Goal: Task Accomplishment & Management: Complete application form

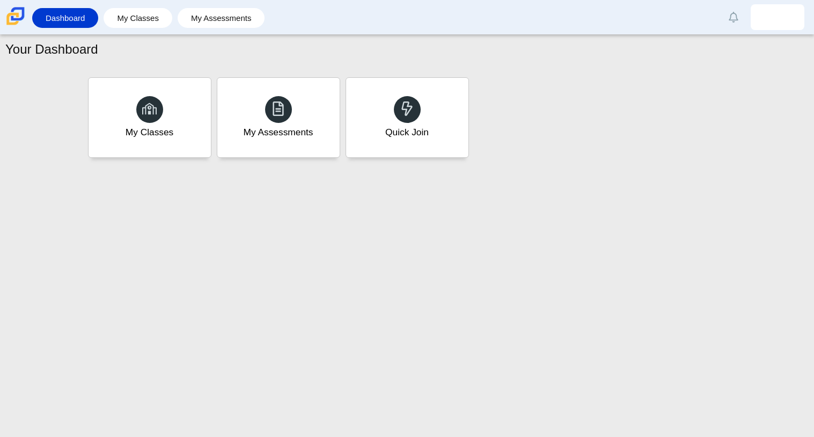
click at [358, 379] on div "Your Dashboard My Classes My Assessments Quick Join" at bounding box center [407, 236] width 814 height 402
click at [377, 134] on div "Quick Join" at bounding box center [406, 117] width 127 height 83
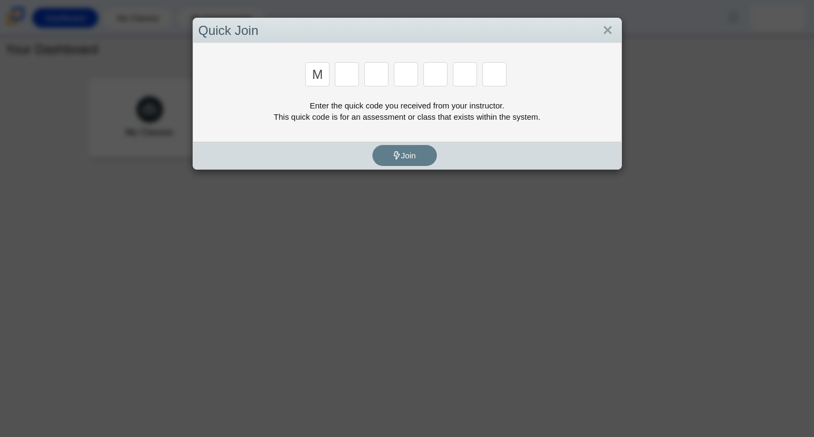
type input "m"
type input "7"
type input "e"
type input "r"
type input "e"
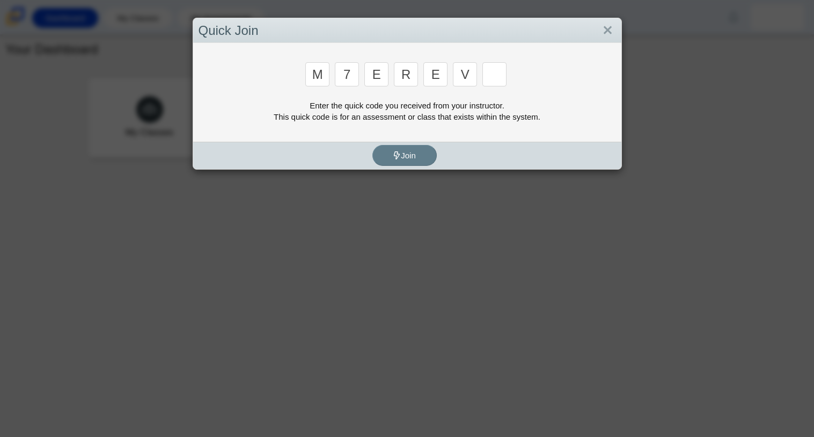
type input "v"
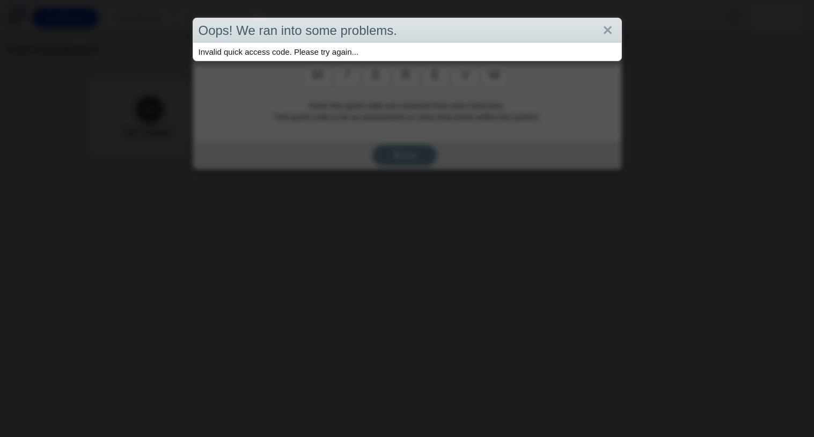
type input "w"
click at [608, 27] on link "Close" at bounding box center [607, 30] width 17 height 18
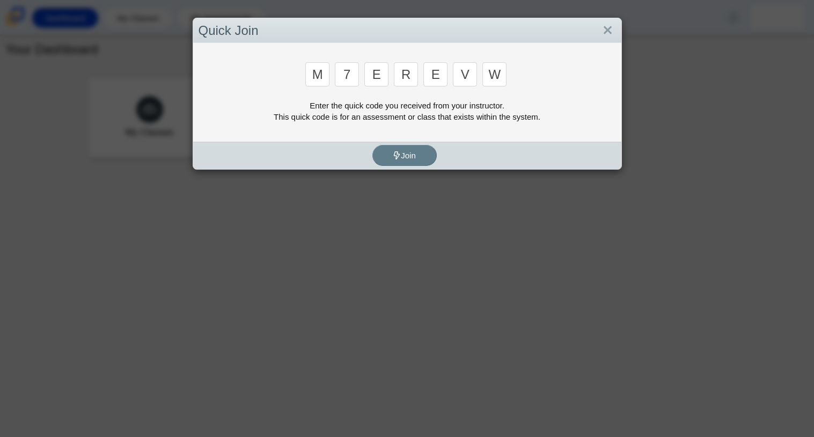
click at [414, 71] on input "r" at bounding box center [406, 74] width 24 height 24
type input "3"
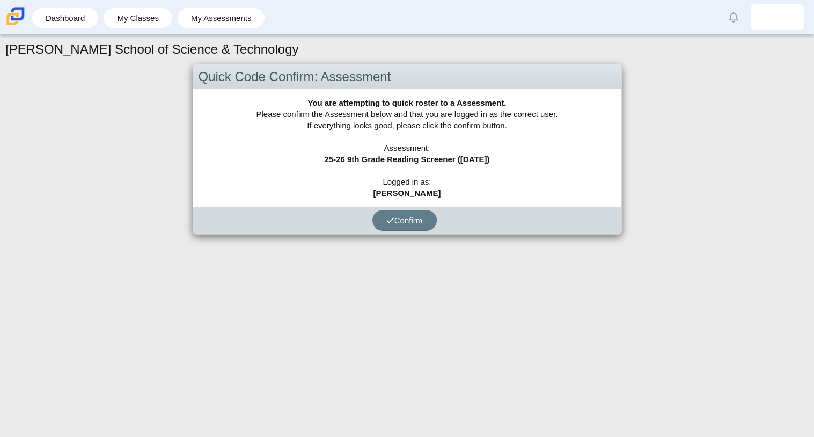
click at [574, 210] on div "Confirm" at bounding box center [404, 220] width 423 height 27
click at [408, 217] on span "Confirm" at bounding box center [404, 220] width 36 height 9
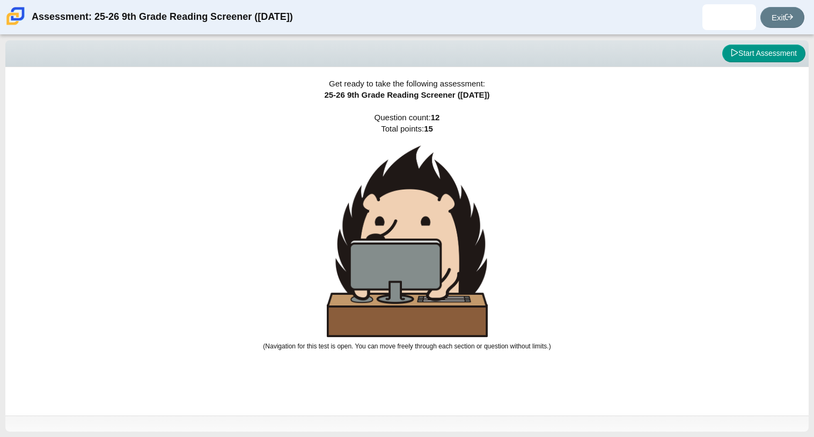
click at [458, 273] on img at bounding box center [407, 241] width 161 height 192
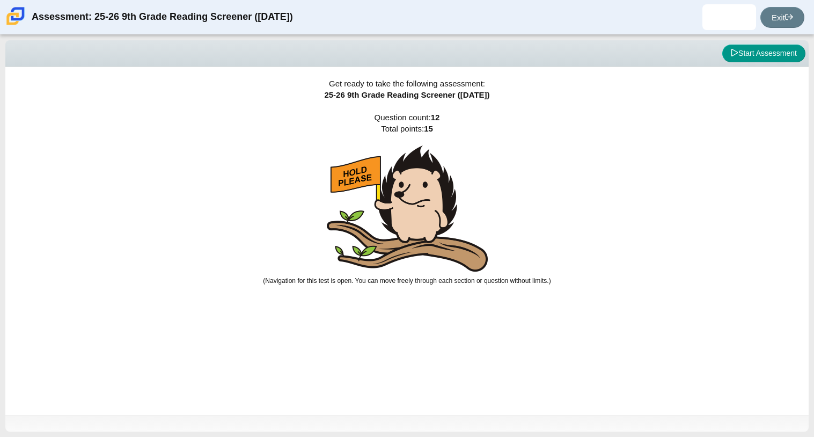
click at [458, 273] on span "Question count: 12 Total points: 15 (Navigation for this test is open. You can …" at bounding box center [407, 199] width 288 height 172
click at [428, 195] on img at bounding box center [407, 208] width 161 height 126
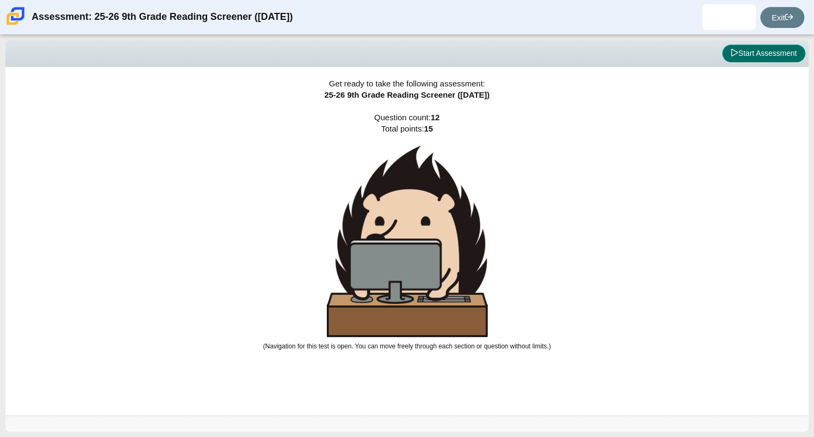
click at [754, 47] on button "Start Assessment" at bounding box center [763, 54] width 83 height 18
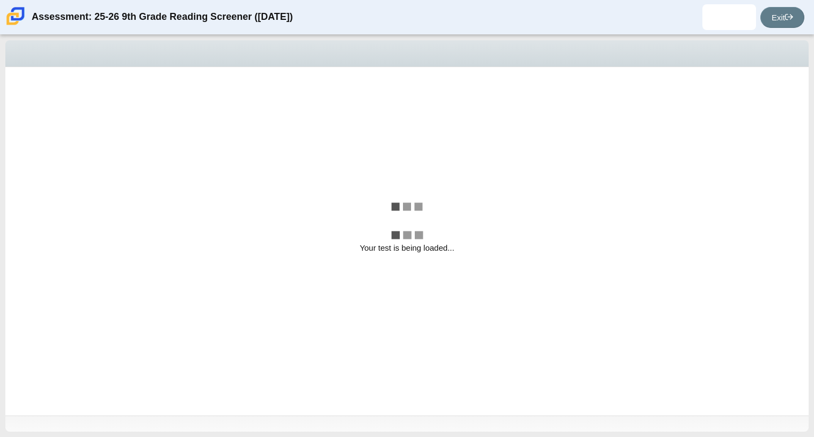
select select "ccc5b315-3c7c-471c-bf90-f22c8299c798"
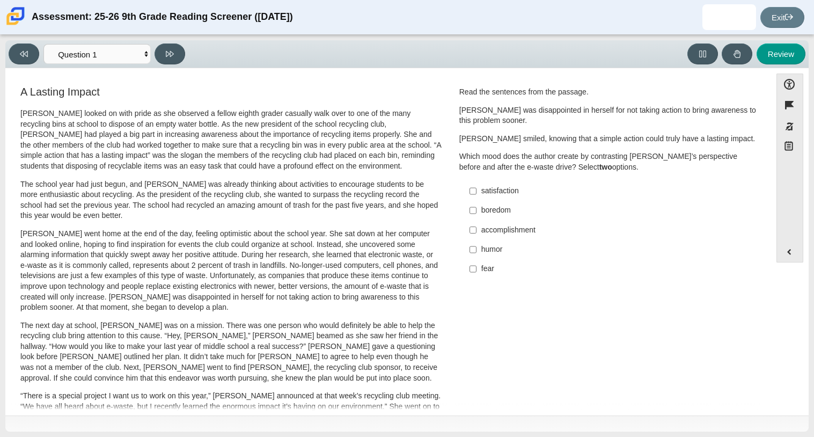
click at [475, 189] on label "satisfaction satisfaction" at bounding box center [609, 190] width 295 height 19
click at [475, 189] on input "satisfaction satisfaction" at bounding box center [473, 190] width 7 height 19
checkbox input "true"
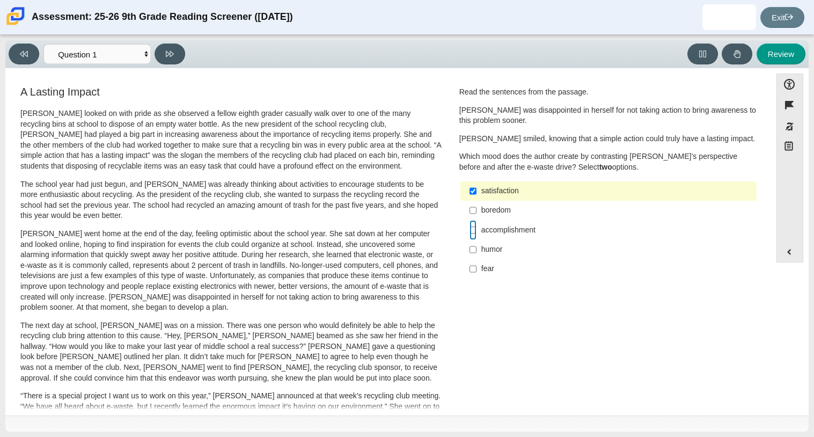
click at [470, 232] on input "accomplishment accomplishment" at bounding box center [473, 229] width 7 height 19
checkbox input "true"
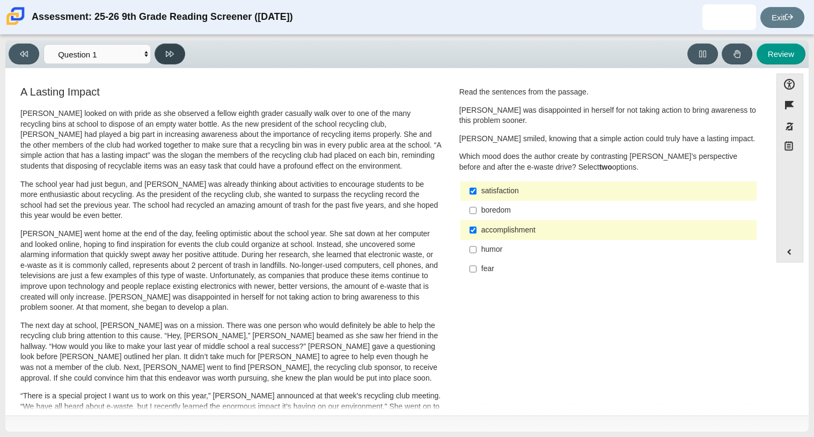
click at [162, 62] on button at bounding box center [170, 53] width 31 height 21
select select "0ff64528-ffd7-428d-b192-babfaadd44e8"
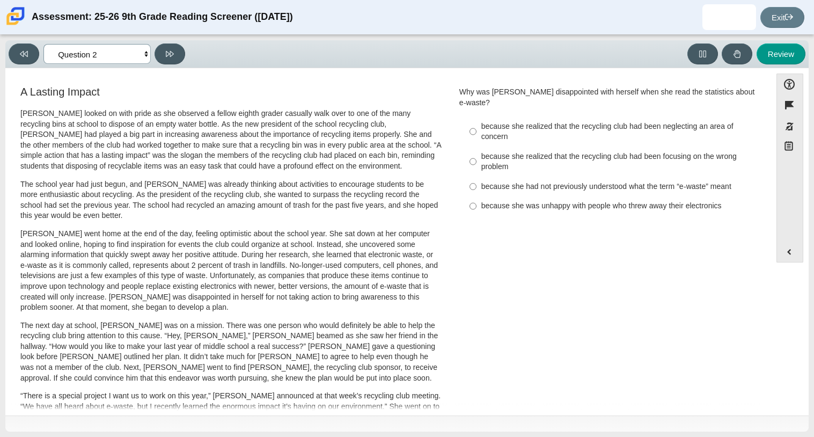
click at [148, 54] on select "Questions Question 1 Question 2 Question 3 Question 4 Question 5 Question 6 Que…" at bounding box center [96, 54] width 107 height 20
click at [598, 328] on div "A Lasting Impact Scarlett looked on with pride as she observed a fellow eighth …" at bounding box center [388, 386] width 755 height 605
click at [471, 119] on input "because she realized that the recycling club had been neglecting an area of con…" at bounding box center [473, 131] width 7 height 30
radio input "true"
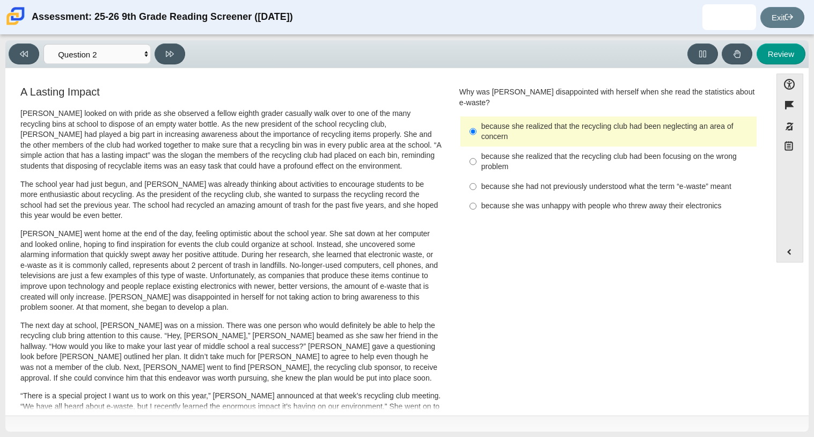
click at [187, 57] on div "Viewing Question 2 of 12 in Pacing Mode Questions Question 1 Question 2 Questio…" at bounding box center [99, 53] width 181 height 21
click at [175, 57] on button at bounding box center [170, 53] width 31 height 21
select select "7ce3d843-6974-4858-901c-1ff39630e843"
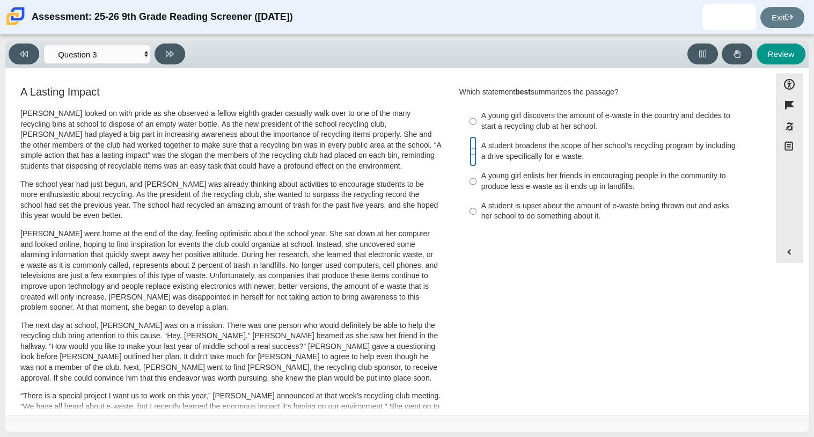
click at [470, 148] on input "A student broadens the scope of her school’s recycling program by including a d…" at bounding box center [473, 151] width 7 height 30
radio input "true"
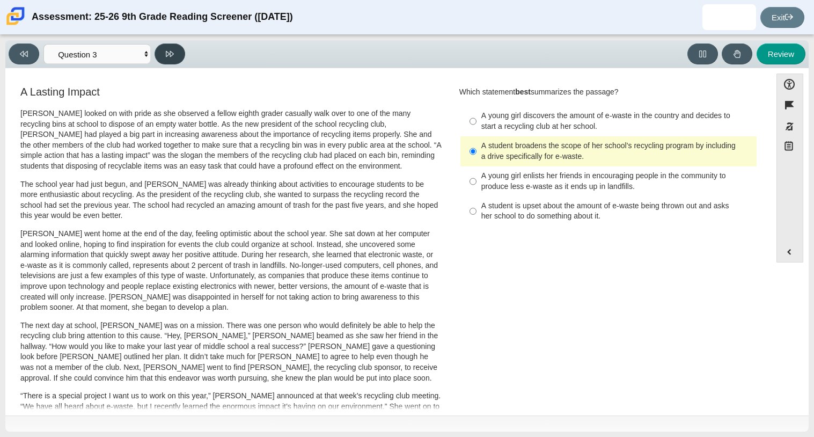
click at [164, 46] on button at bounding box center [170, 53] width 31 height 21
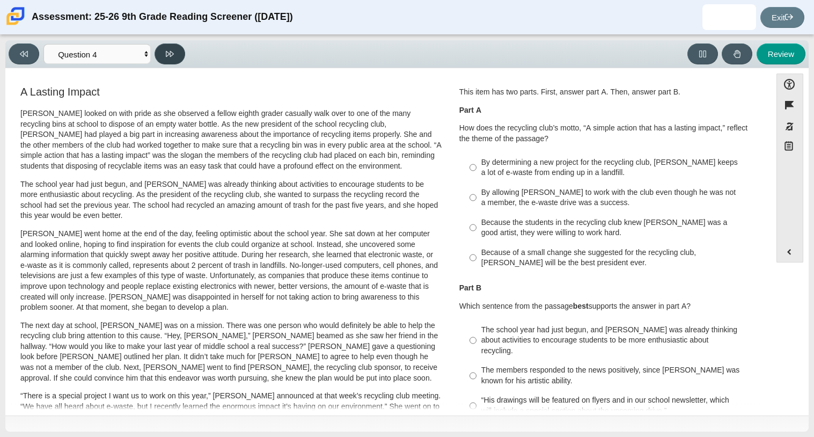
click at [164, 46] on button at bounding box center [170, 53] width 31 height 21
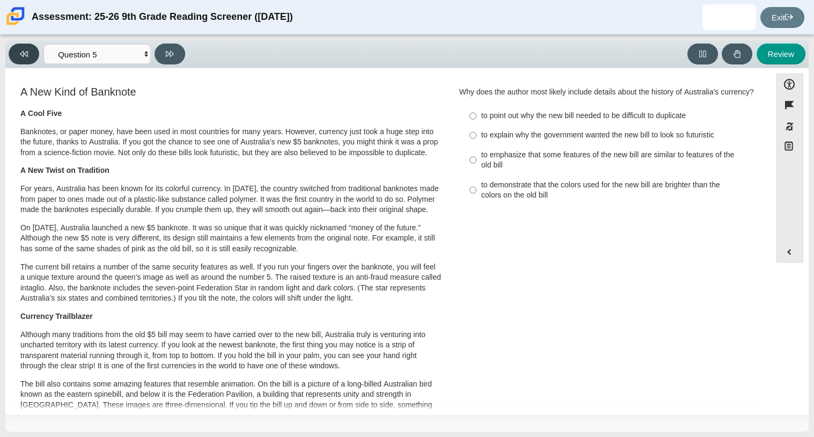
click at [16, 45] on button at bounding box center [24, 53] width 31 height 21
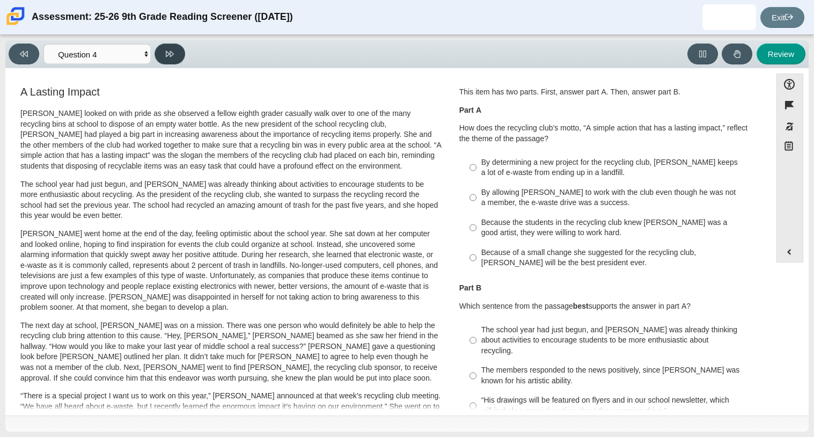
click at [166, 63] on button at bounding box center [170, 53] width 31 height 21
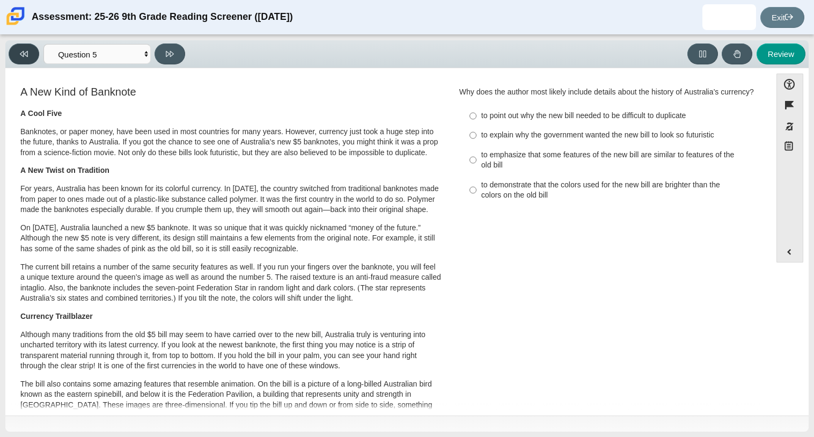
click at [20, 52] on icon at bounding box center [24, 54] width 8 height 8
select select "ca9ea0f1-49c5-4bd1-83b0-472c18652b42"
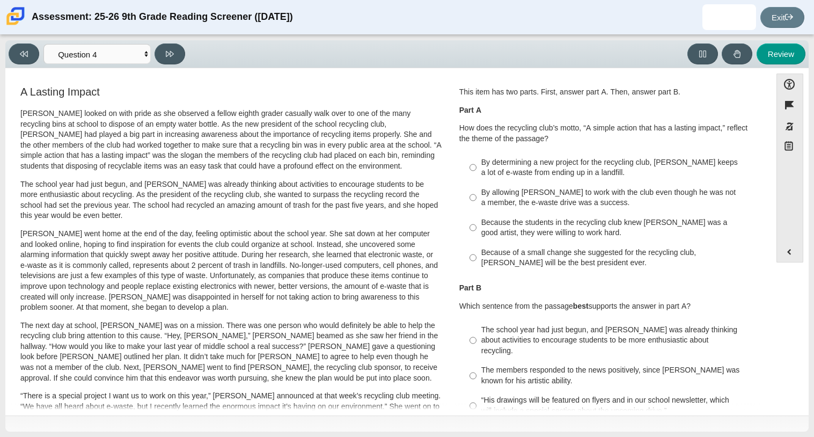
click at [476, 208] on label "By allowing Juan Carlos to work with the club even though he was not a member, …" at bounding box center [609, 197] width 295 height 30
click at [476, 208] on input "By allowing Juan Carlos to work with the club even though he was not a member, …" at bounding box center [473, 197] width 7 height 30
radio input "true"
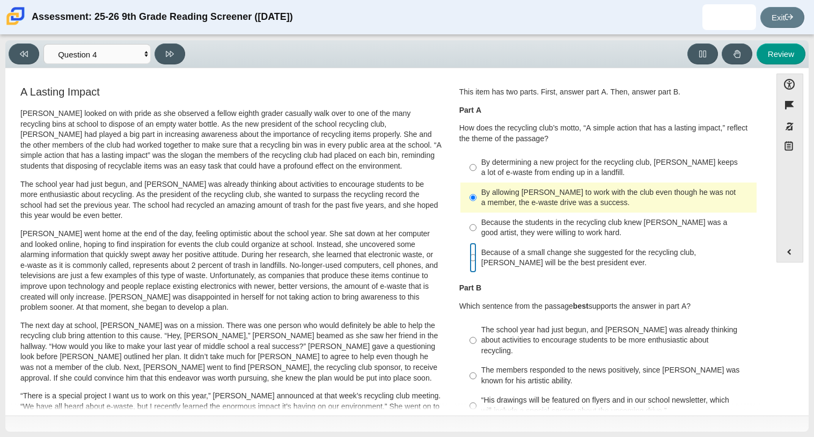
click at [472, 259] on input "Because of a small change she suggested for the recycling club, Scarlett will b…" at bounding box center [473, 258] width 7 height 30
radio input "true"
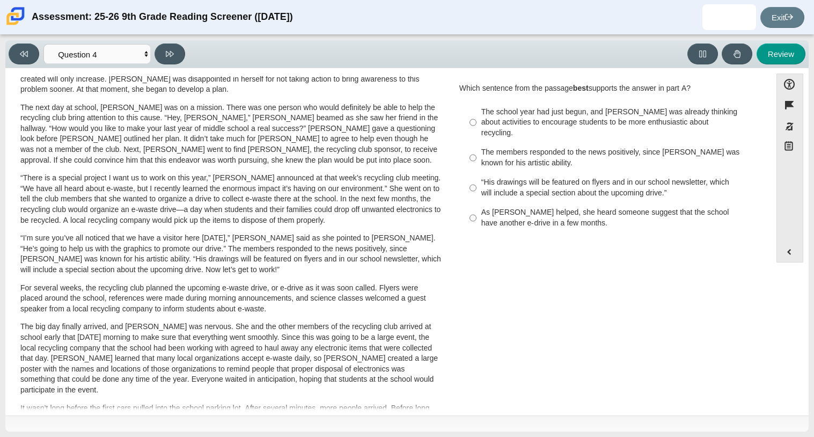
scroll to position [217, 0]
click at [528, 211] on div "As Scarlett helped, she heard someone suggest that the school have another e-dr…" at bounding box center [616, 218] width 271 height 21
click at [477, 211] on input "As Scarlett helped, she heard someone suggest that the school have another e-dr…" at bounding box center [473, 218] width 7 height 30
radio input "true"
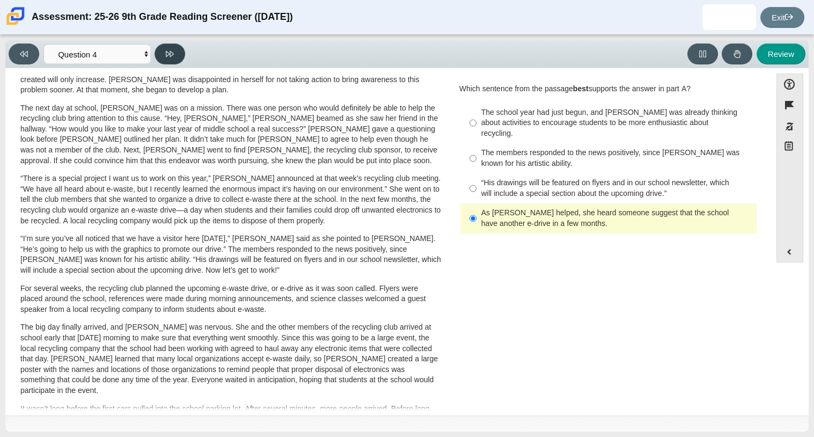
click at [170, 54] on icon at bounding box center [170, 54] width 8 height 6
select select "e41f1a79-e29f-4095-8030-a53364015bed"
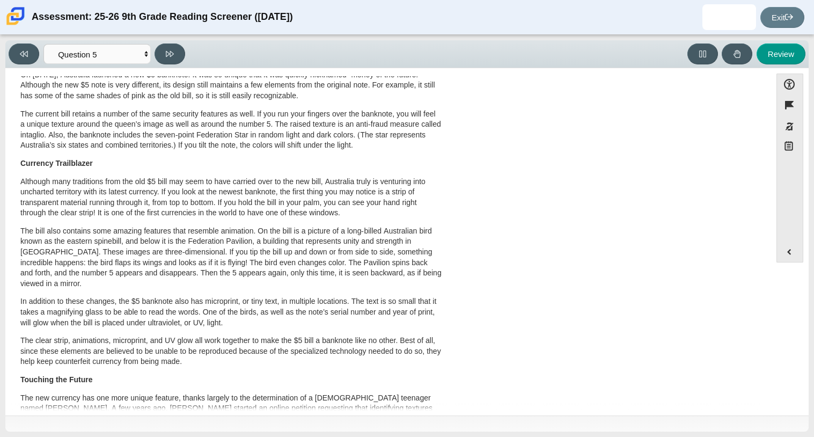
scroll to position [0, 0]
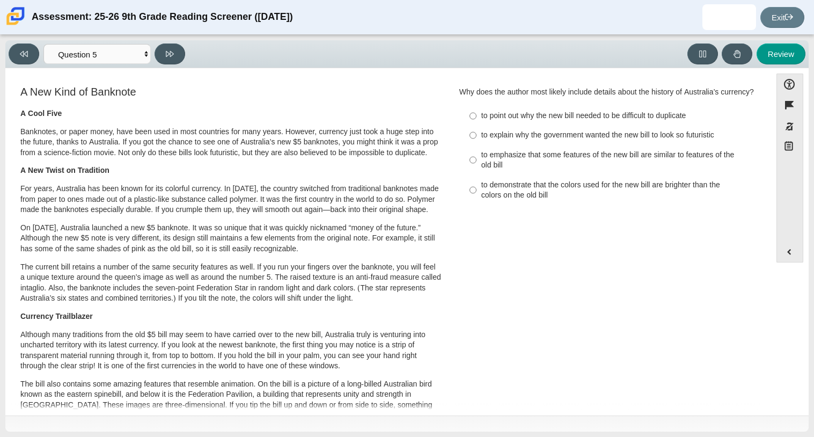
click at [559, 121] on div "to point out why the new bill needed to be difficult to duplicate" at bounding box center [616, 116] width 271 height 11
click at [477, 126] on input "to point out why the new bill needed to be difficult to duplicate to point out …" at bounding box center [473, 115] width 7 height 19
radio input "true"
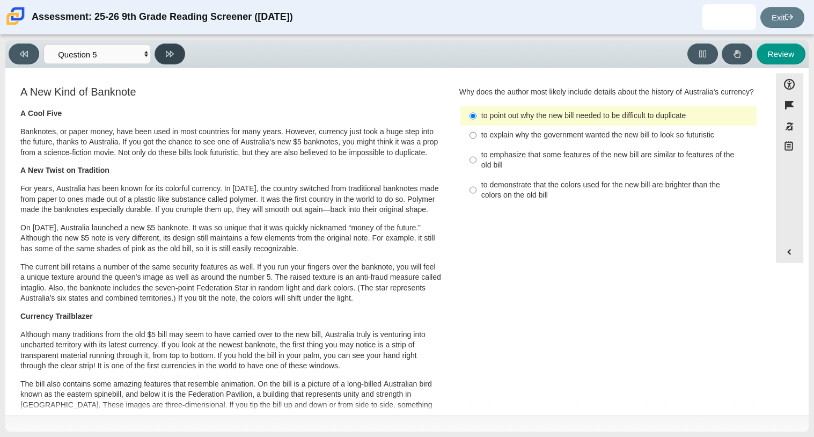
click at [173, 57] on icon at bounding box center [170, 54] width 8 height 8
select select "69146e31-7b3d-4a3e-9ce6-f30c24342ae0"
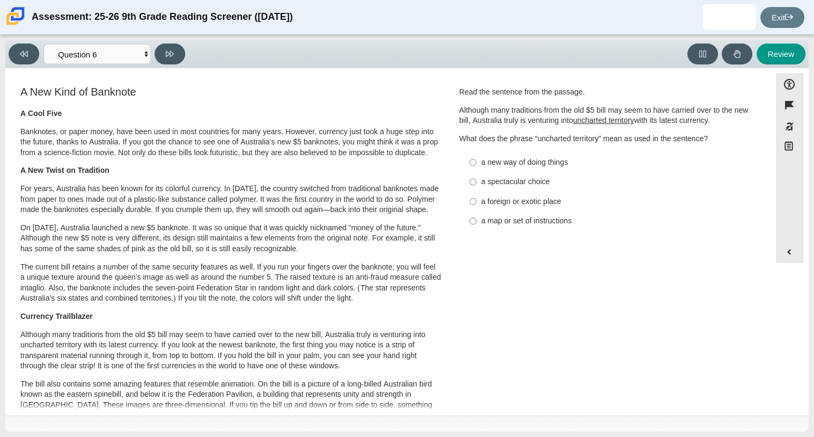
click at [484, 206] on div "a foreign or exotic place" at bounding box center [616, 201] width 271 height 11
click at [477, 206] on input "a foreign or exotic place a foreign or exotic place" at bounding box center [473, 201] width 7 height 19
radio input "true"
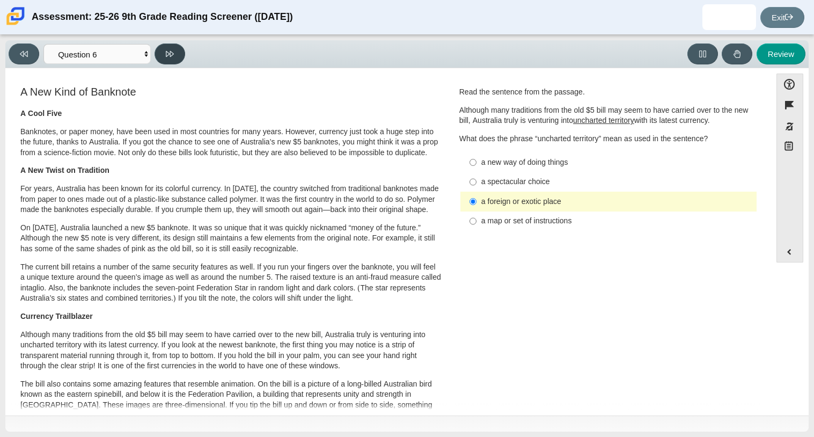
click at [181, 53] on button at bounding box center [170, 53] width 31 height 21
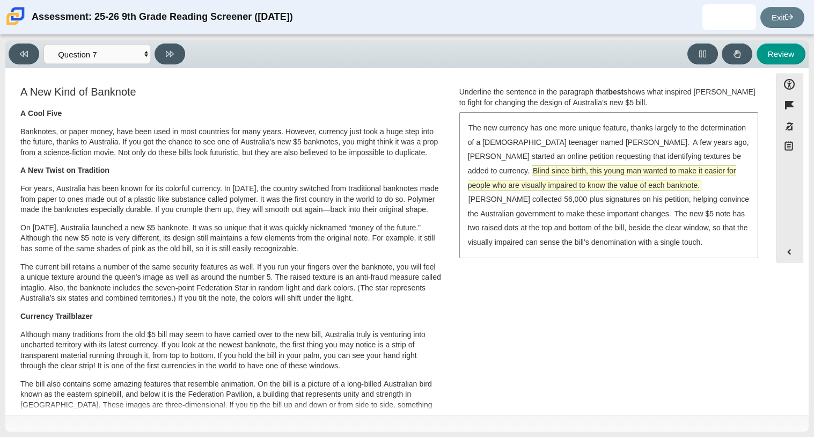
click at [522, 169] on span "Blind since birth, this young man wanted to make it easier for people who are v…" at bounding box center [602, 178] width 268 height 24
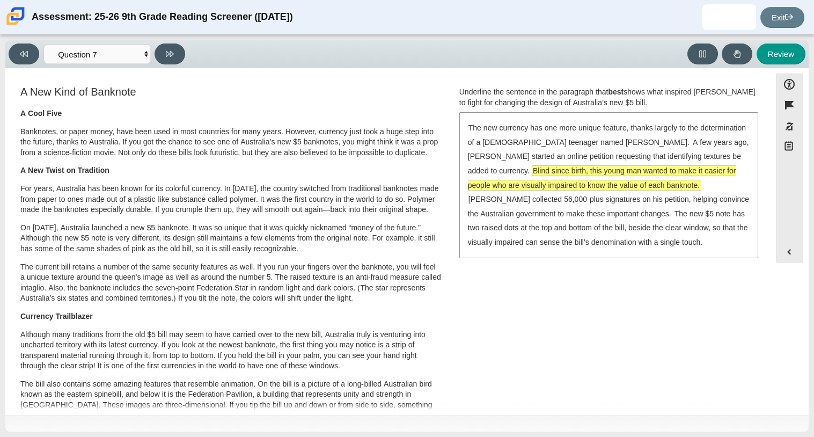
click at [662, 207] on div "The new currency has one more unique feature, thanks largely to the determinati…" at bounding box center [608, 184] width 297 height 143
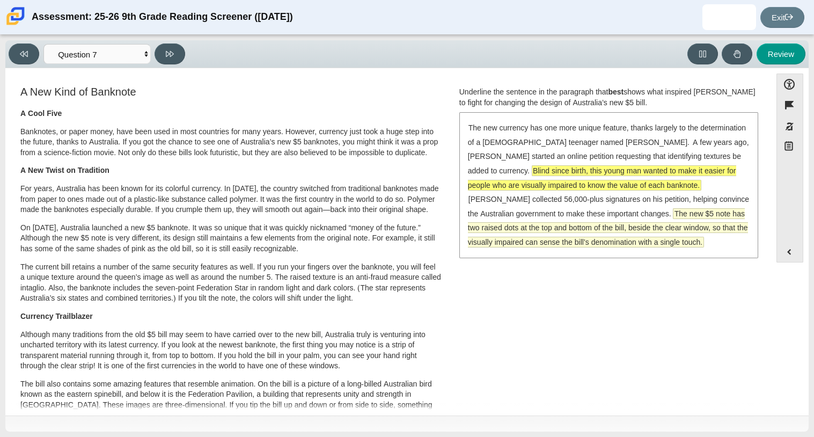
click at [655, 226] on span "The new $5 note has two raised dots at the top and bottom of the bill, beside t…" at bounding box center [608, 228] width 280 height 38
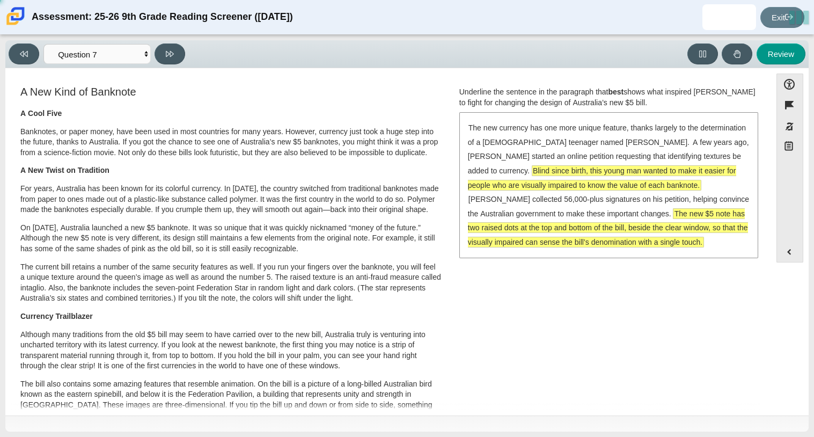
click at [627, 228] on span "The new $5 note has two raised dots at the top and bottom of the bill, beside t…" at bounding box center [608, 228] width 280 height 38
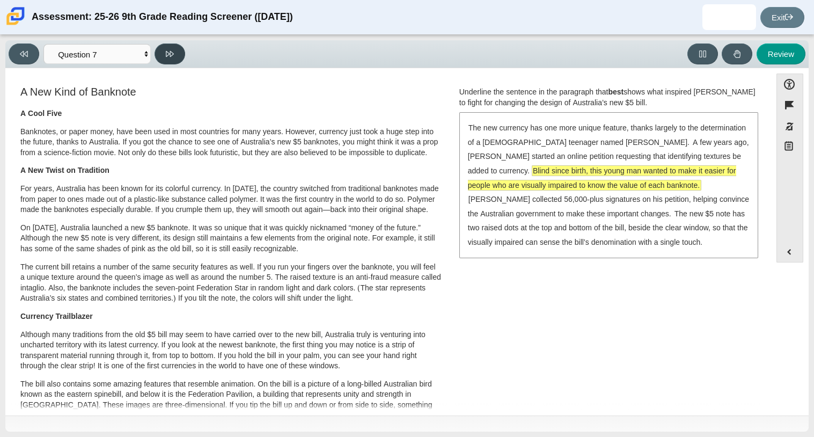
click at [175, 56] on button at bounding box center [170, 53] width 31 height 21
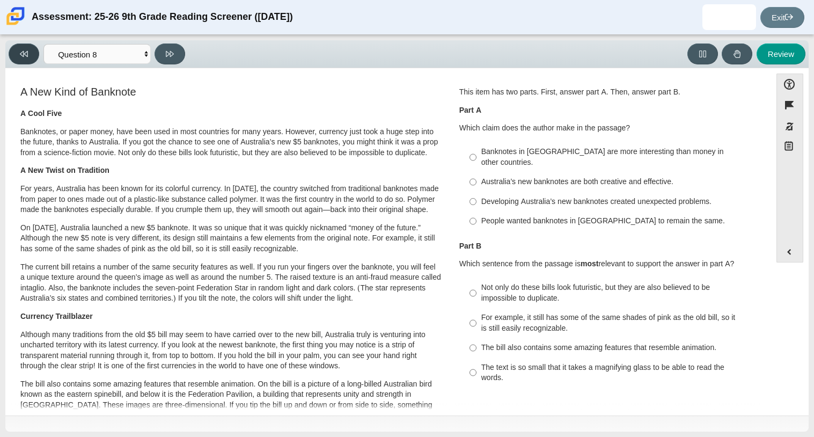
click at [21, 56] on icon at bounding box center [24, 54] width 8 height 8
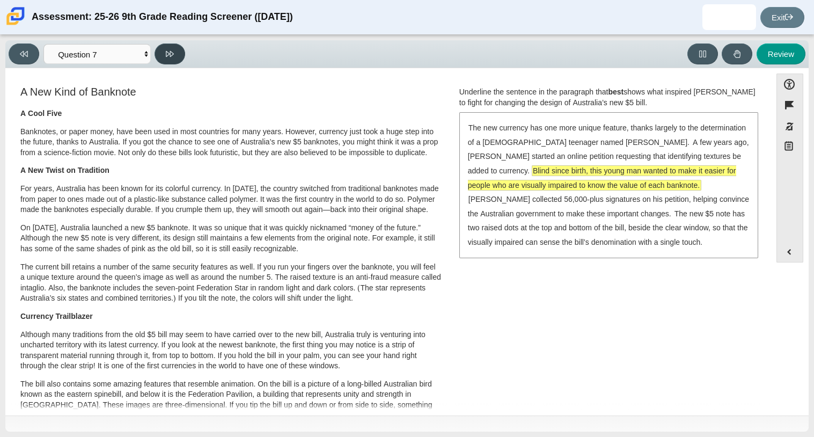
click at [175, 55] on button at bounding box center [170, 53] width 31 height 21
select select "ea8338c2-a6a3-418e-a305-2b963b54a290"
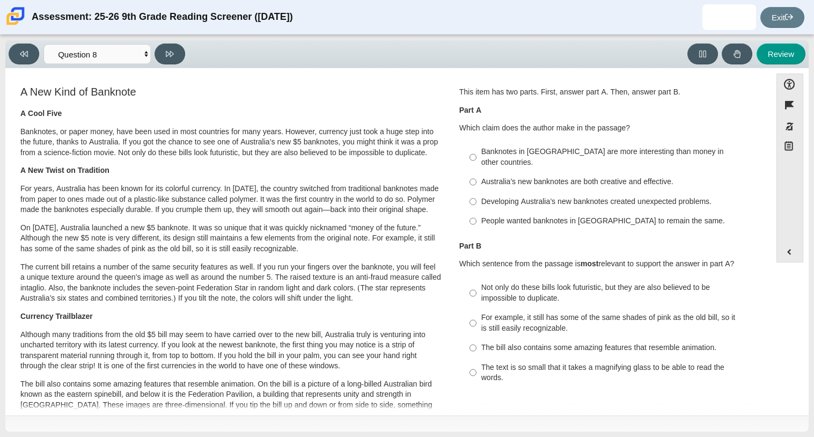
click at [483, 177] on div "Australia’s new banknotes are both creative and effective." at bounding box center [616, 182] width 271 height 11
click at [477, 175] on input "Australia’s new banknotes are both creative and effective. Australia’s new bank…" at bounding box center [473, 181] width 7 height 19
radio input "true"
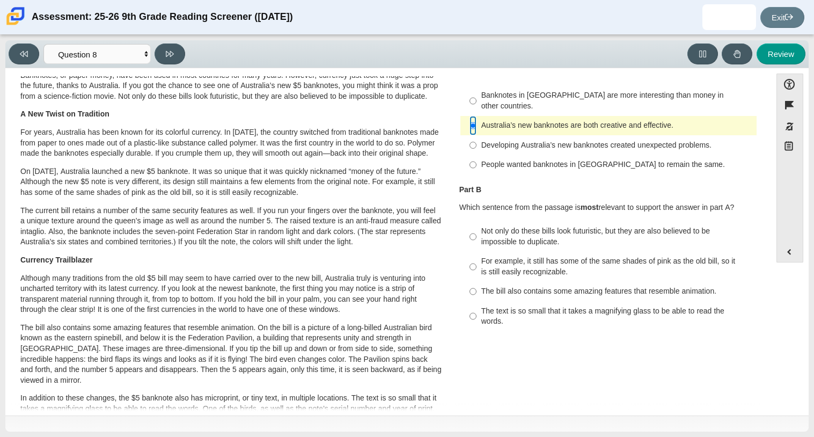
scroll to position [70, 0]
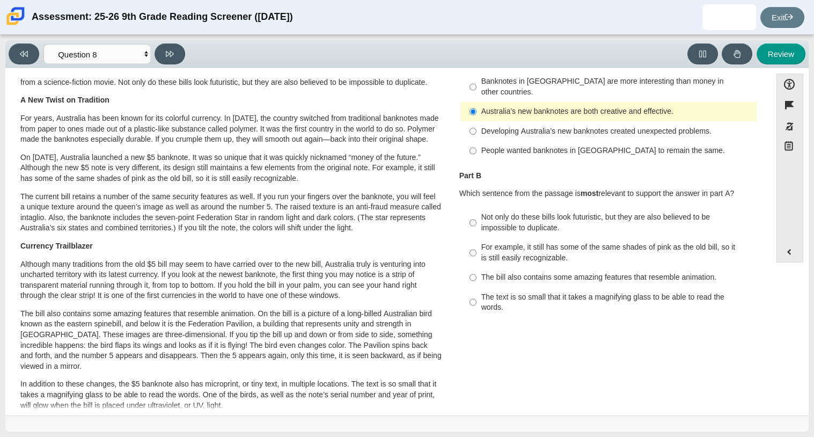
click at [492, 212] on div "Not only do these bills look futuristic, but they are also believed to be impos…" at bounding box center [616, 222] width 271 height 21
click at [477, 208] on input "Not only do these bills look futuristic, but they are also believed to be impos…" at bounding box center [473, 223] width 7 height 30
radio input "true"
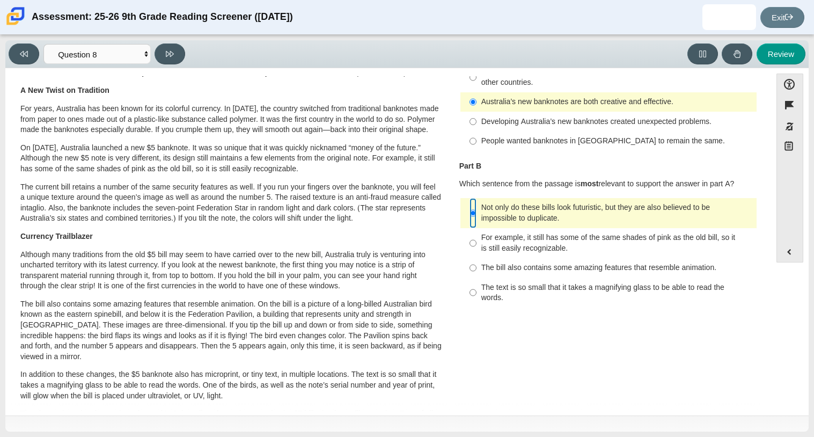
scroll to position [91, 0]
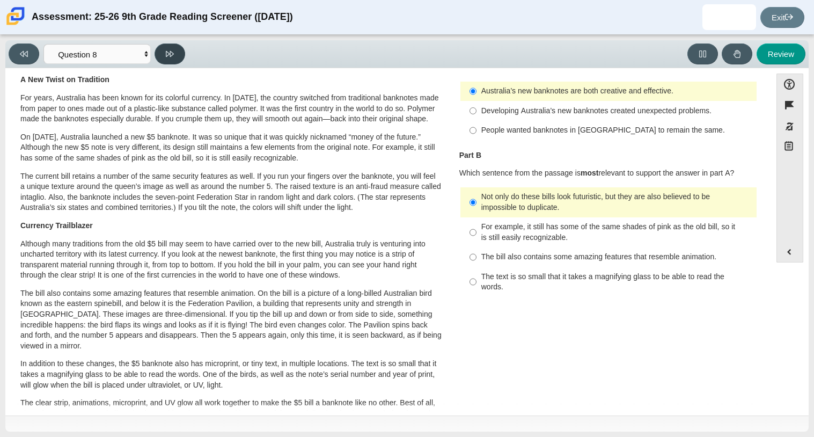
click at [179, 55] on button at bounding box center [170, 53] width 31 height 21
select select "89f058d6-b15c-4ef5-a4b3-fdaffb8868b6"
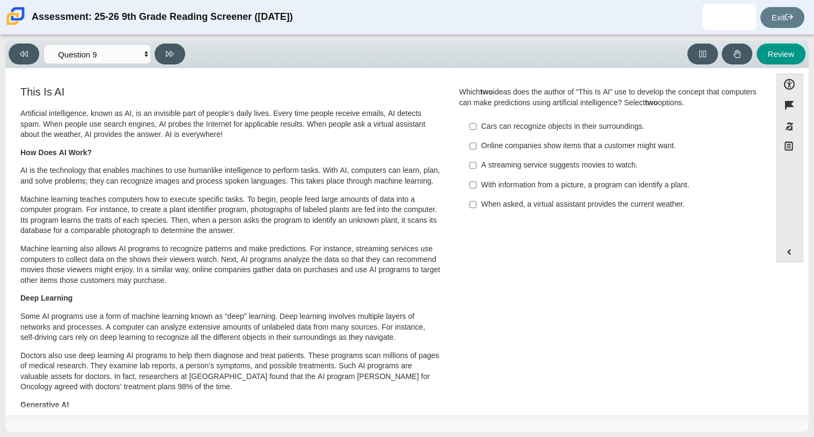
click at [545, 128] on div "Cars can recognize objects in their surroundings." at bounding box center [616, 126] width 271 height 11
click at [477, 128] on input "Cars can recognize objects in their surroundings. Cars can recognize objects in…" at bounding box center [473, 125] width 7 height 19
checkbox input "true"
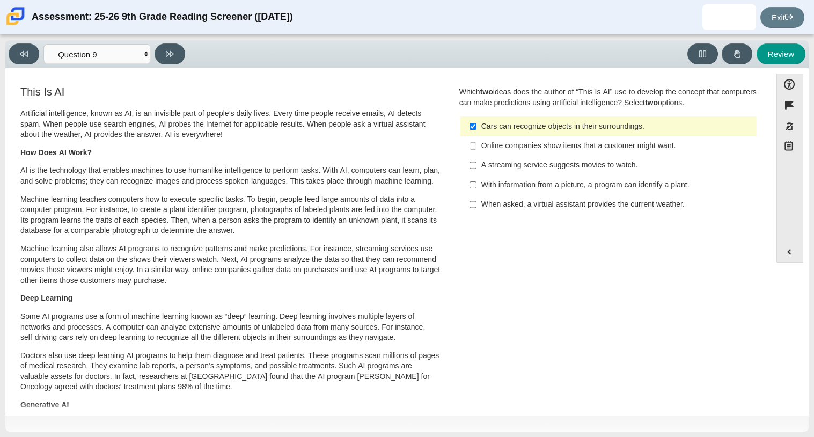
click at [514, 165] on div "A streaming service suggests movies to watch." at bounding box center [616, 165] width 271 height 11
click at [477, 165] on input "A streaming service suggests movies to watch. A streaming service suggests movi…" at bounding box center [473, 165] width 7 height 19
checkbox input "true"
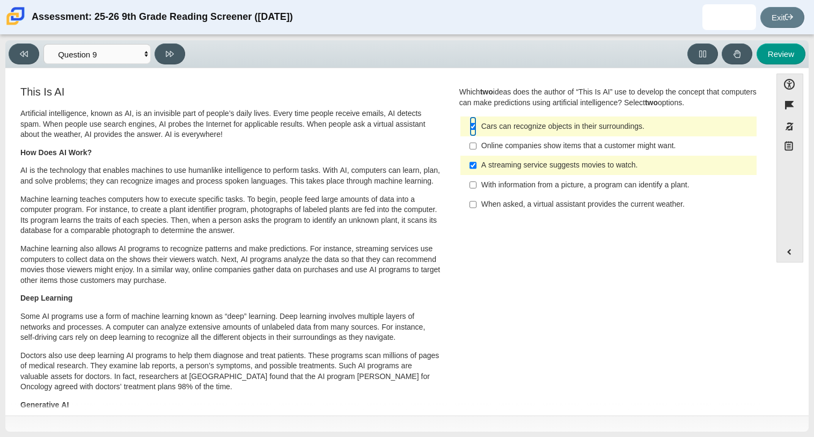
click at [470, 125] on input "Cars can recognize objects in their surroundings. Cars can recognize objects in…" at bounding box center [473, 125] width 7 height 19
checkbox input "false"
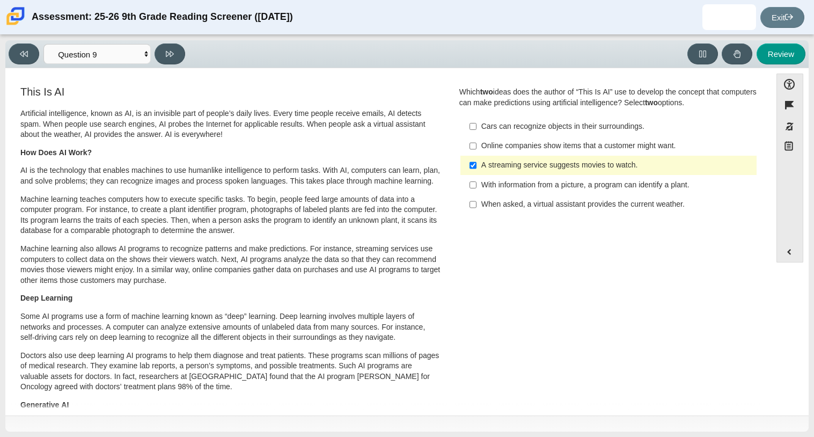
click at [506, 145] on div "Online companies show items that a customer might want." at bounding box center [616, 146] width 271 height 11
click at [477, 145] on input "Online companies show items that a customer might want. Online companies show i…" at bounding box center [473, 145] width 7 height 19
checkbox input "true"
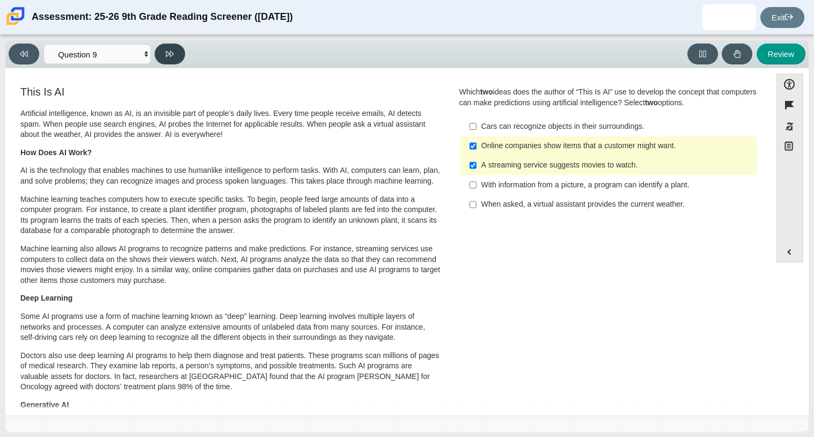
click at [173, 54] on icon at bounding box center [170, 54] width 8 height 8
select select "cdf3c14e-a918-44d1-9b63-3db0fa81641e"
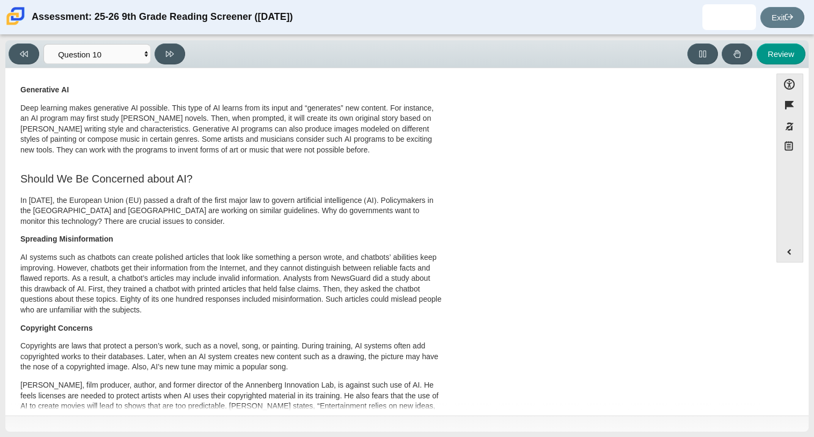
scroll to position [318, 0]
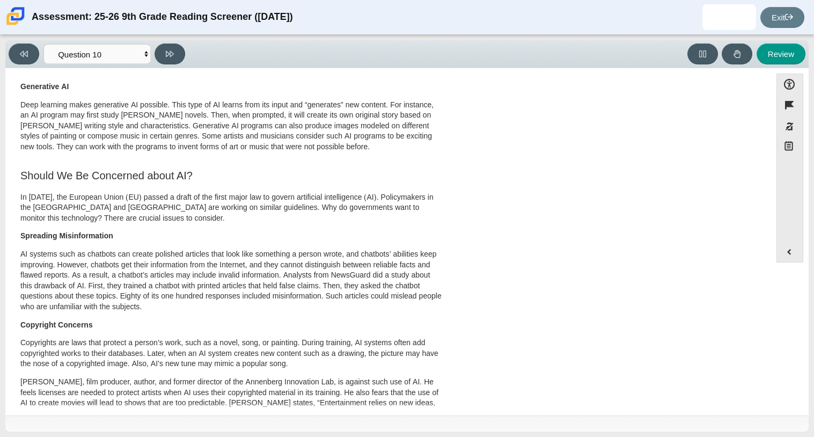
click at [637, 292] on div "This Is AI Artificial intelligence, known as AI, is an invisible part of people…" at bounding box center [388, 173] width 755 height 814
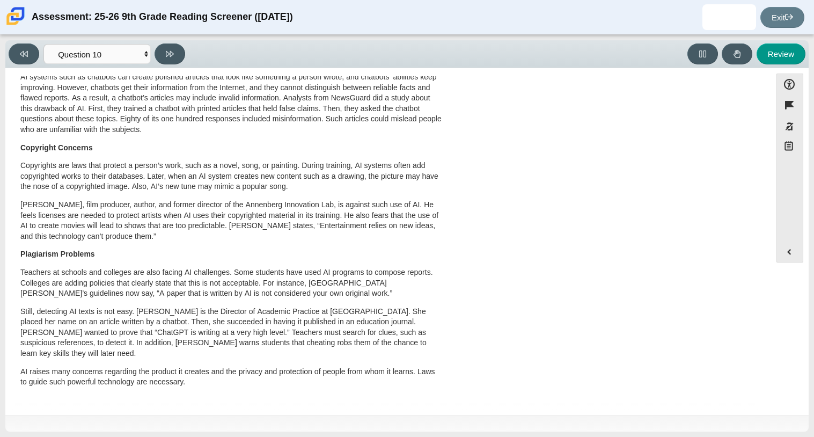
scroll to position [0, 0]
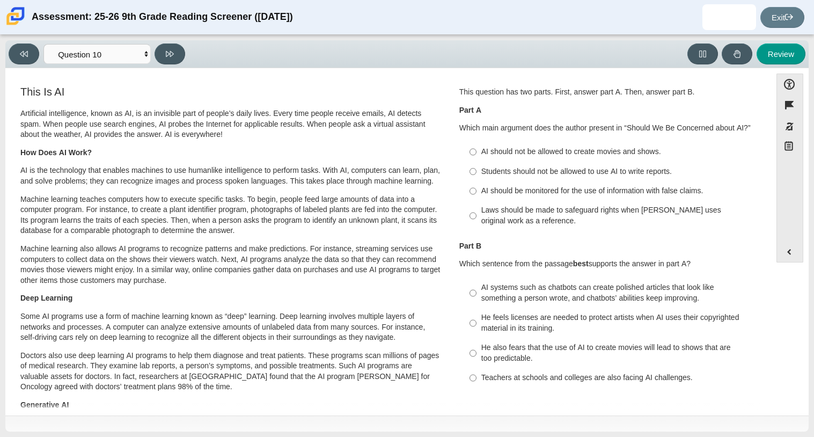
click at [562, 204] on label "Laws should be made to safeguard rights when AI uses original work as a referen…" at bounding box center [609, 216] width 295 height 30
click at [477, 204] on input "Laws should be made to safeguard rights when AI uses original work as a referen…" at bounding box center [473, 216] width 7 height 30
radio input "true"
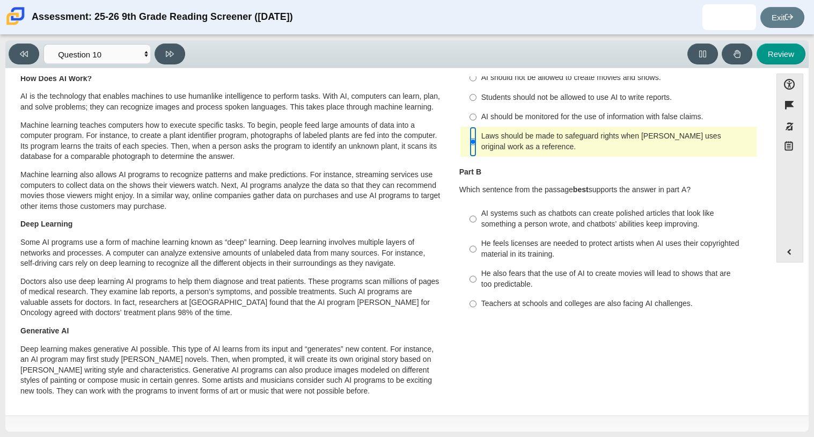
scroll to position [76, 0]
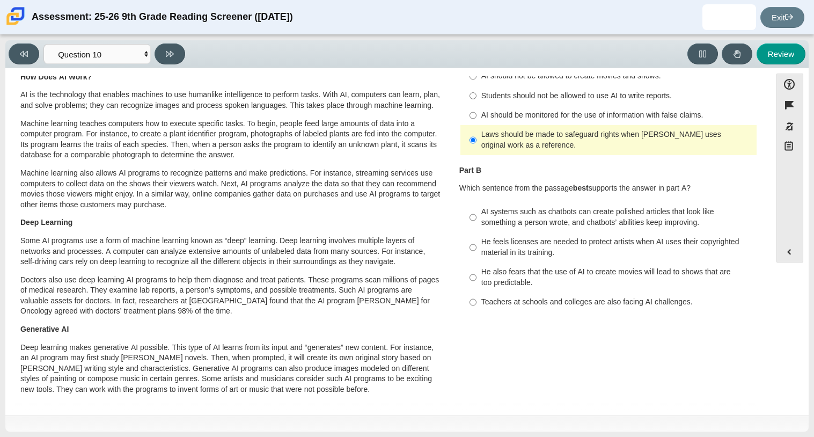
click at [517, 245] on div "He feels licenses are needed to protect artists when AI uses their copyrighted …" at bounding box center [616, 247] width 271 height 21
click at [477, 245] on input "He feels licenses are needed to protect artists when AI uses their copyrighted …" at bounding box center [473, 247] width 7 height 30
radio input "true"
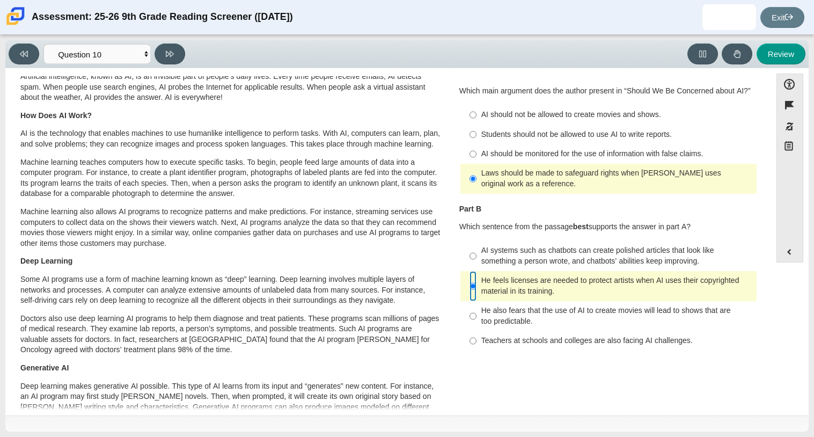
scroll to position [0, 0]
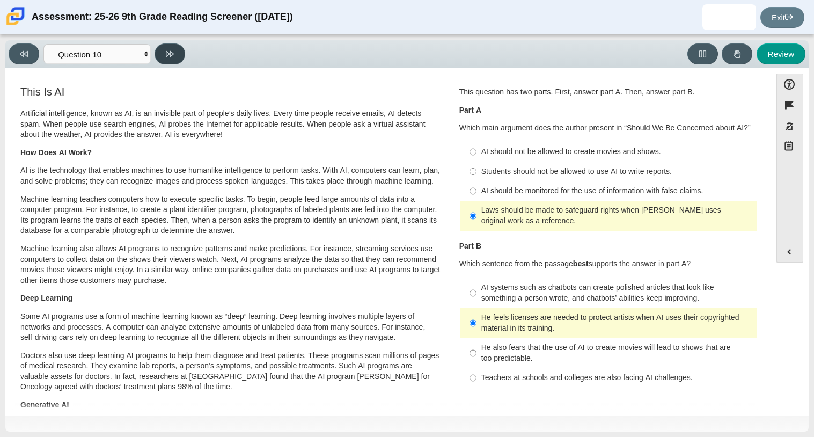
click at [174, 63] on button at bounding box center [170, 53] width 31 height 21
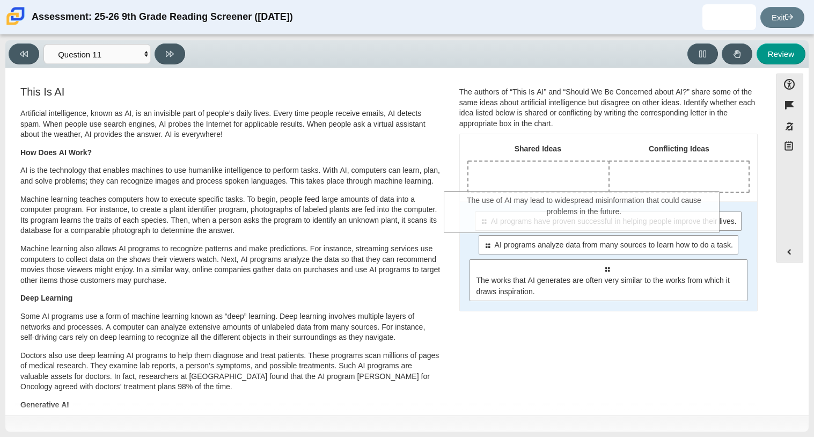
drag, startPoint x: 526, startPoint y: 284, endPoint x: 507, endPoint y: 209, distance: 77.6
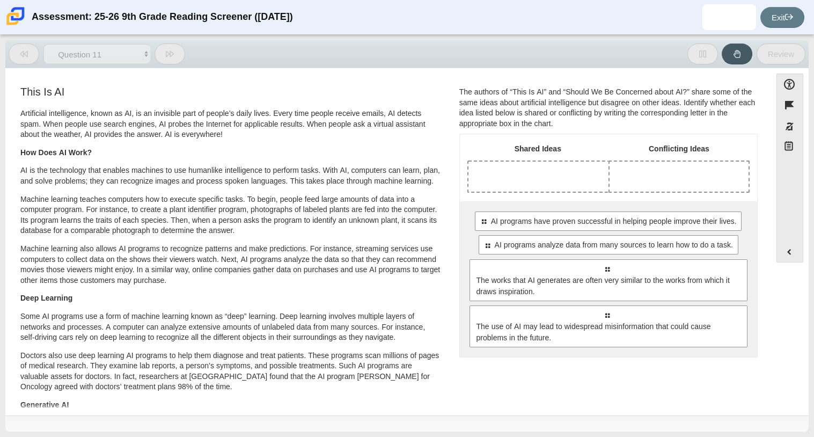
click at [507, 209] on div "Select to move response to a response input area. AI programs have proven succe…" at bounding box center [608, 279] width 297 height 156
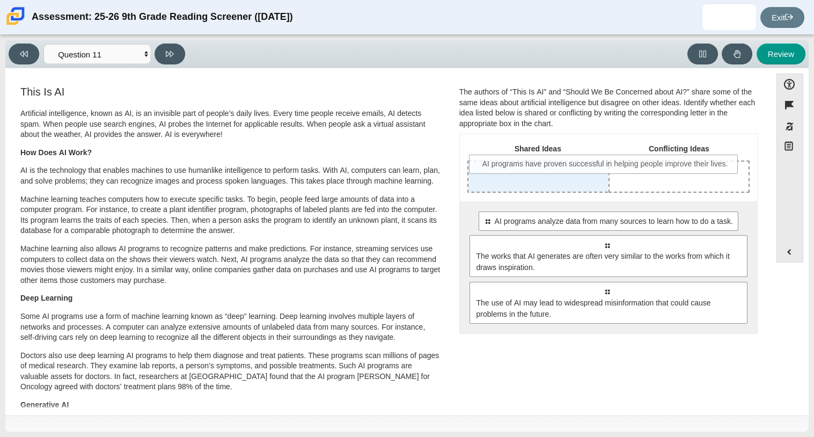
drag, startPoint x: 501, startPoint y: 226, endPoint x: 501, endPoint y: 169, distance: 56.9
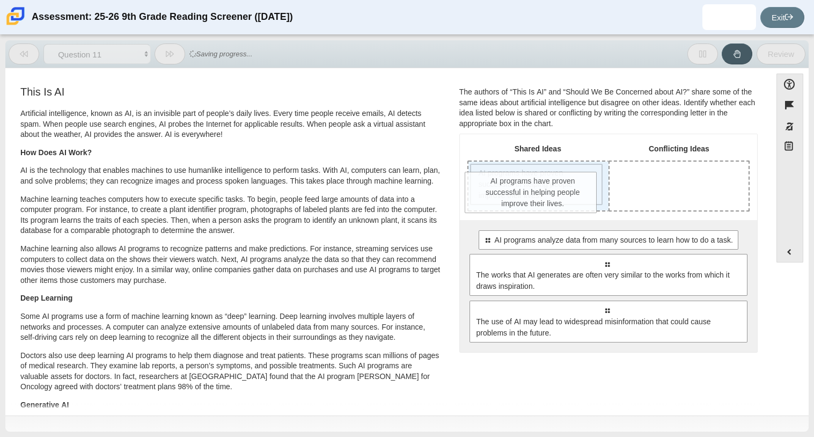
drag, startPoint x: 501, startPoint y: 180, endPoint x: 496, endPoint y: 195, distance: 15.3
click at [496, 195] on span "AI programs have proven successful in helping people improve their lives." at bounding box center [538, 184] width 119 height 34
drag, startPoint x: 496, startPoint y: 195, endPoint x: 501, endPoint y: 210, distance: 16.1
click at [501, 210] on td "AI programs have proven successful in helping people improve their lives." at bounding box center [537, 185] width 141 height 51
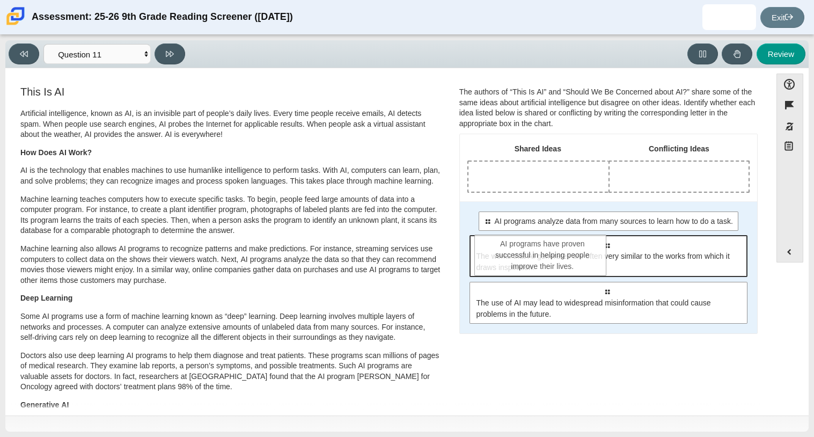
drag, startPoint x: 499, startPoint y: 167, endPoint x: 506, endPoint y: 238, distance: 71.8
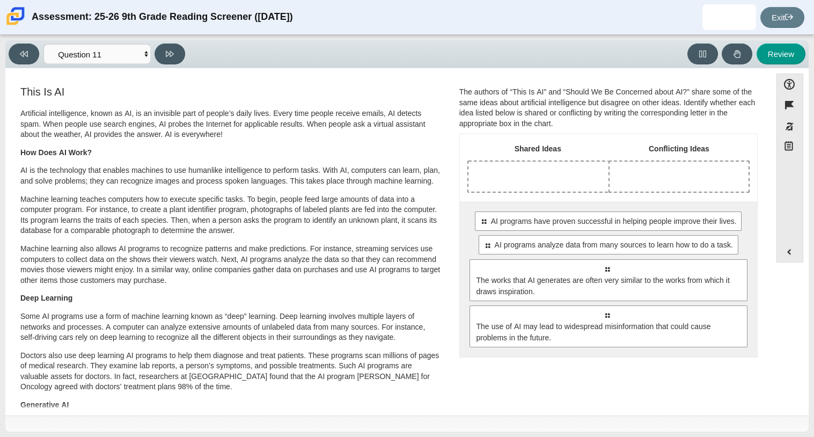
click at [386, 260] on p "Machine learning also allows AI programs to recognize patterns and make predict…" at bounding box center [230, 265] width 421 height 42
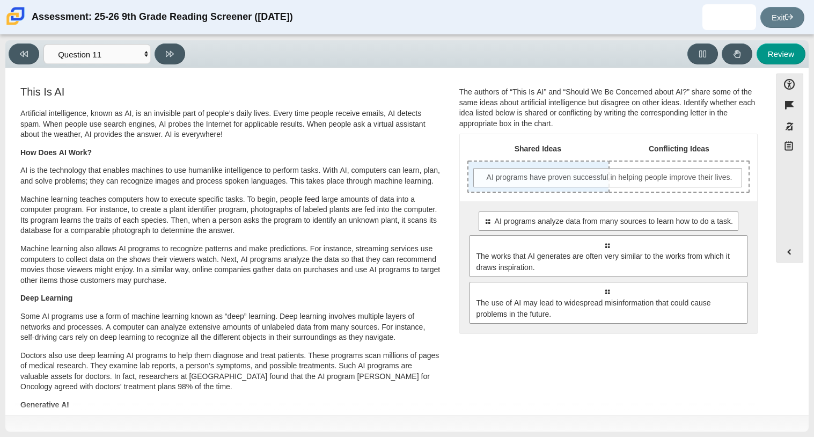
drag, startPoint x: 518, startPoint y: 226, endPoint x: 522, endPoint y: 182, distance: 44.2
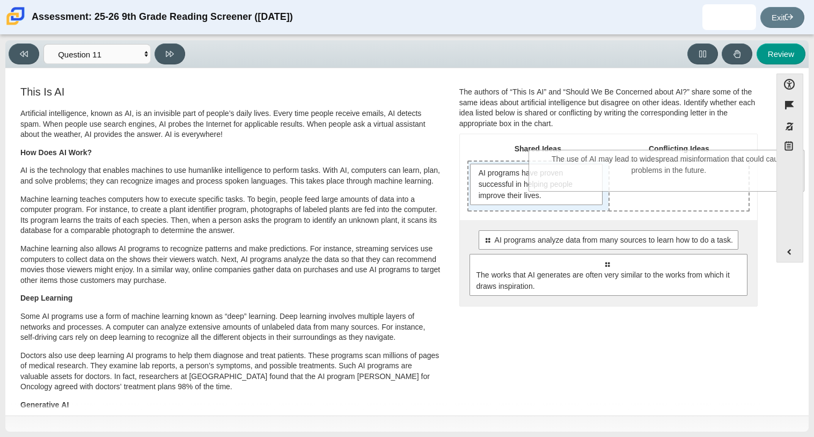
drag, startPoint x: 533, startPoint y: 323, endPoint x: 601, endPoint y: 171, distance: 166.5
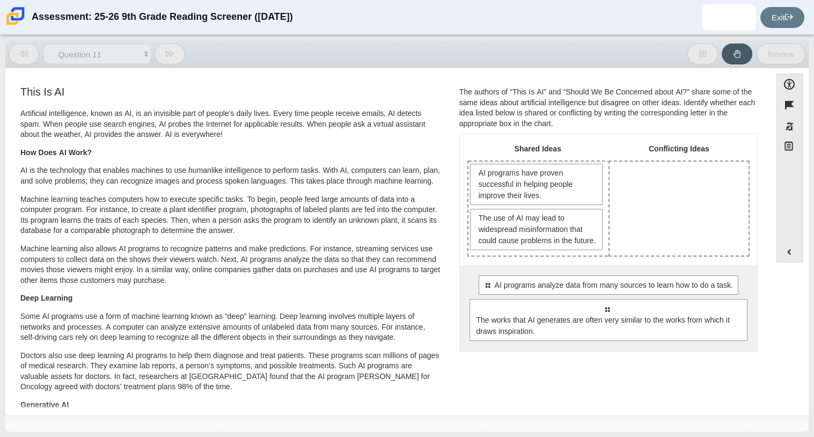
click at [610, 172] on div "Drop response in row 1 of column 2 (Conflicting Ideas)" at bounding box center [679, 209] width 139 height 94
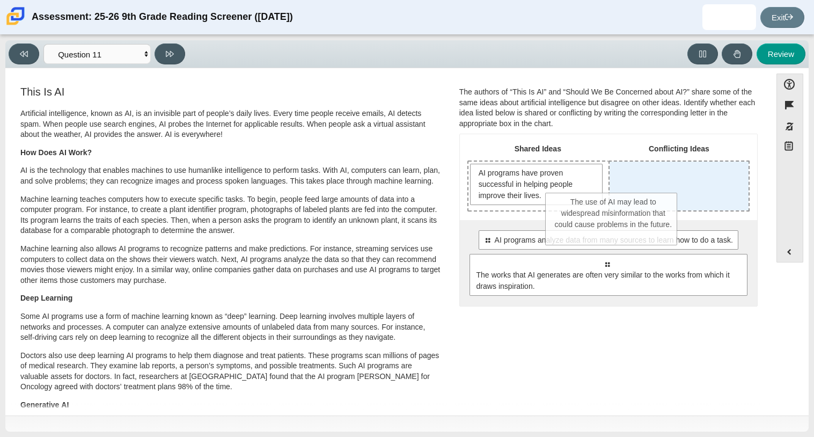
drag, startPoint x: 563, startPoint y: 225, endPoint x: 648, endPoint y: 209, distance: 86.3
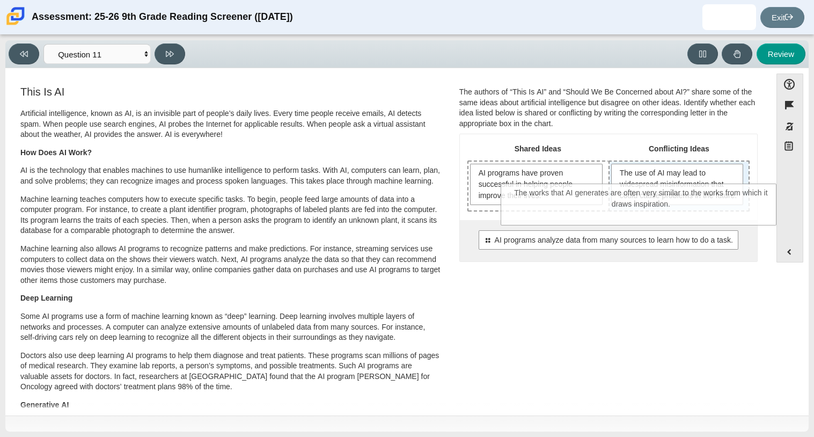
drag, startPoint x: 608, startPoint y: 299, endPoint x: 642, endPoint y: 218, distance: 88.0
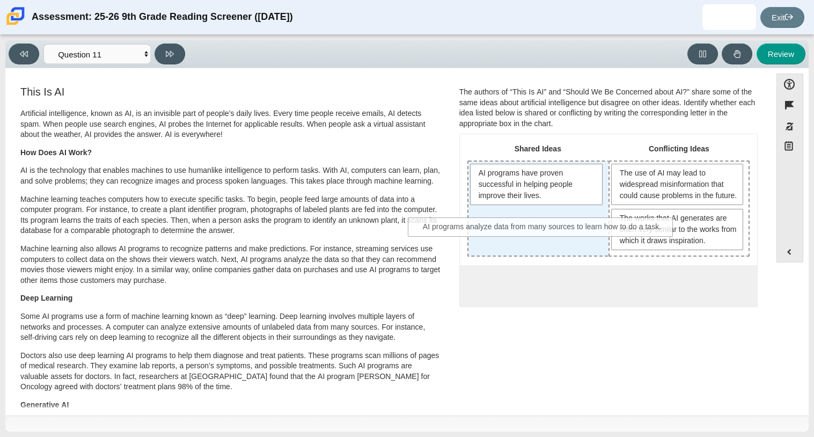
drag, startPoint x: 554, startPoint y: 296, endPoint x: 490, endPoint y: 227, distance: 93.8
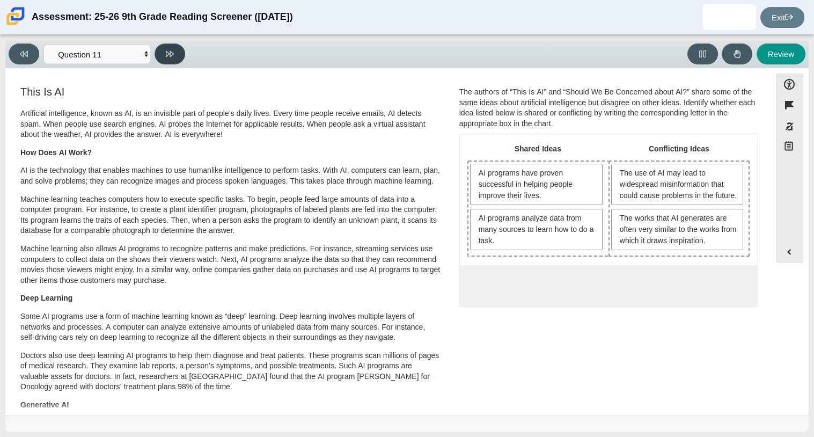
click at [174, 49] on button at bounding box center [170, 53] width 31 height 21
select select "c3effed4-44ce-4a19-bd96-1787f34e9b4c"
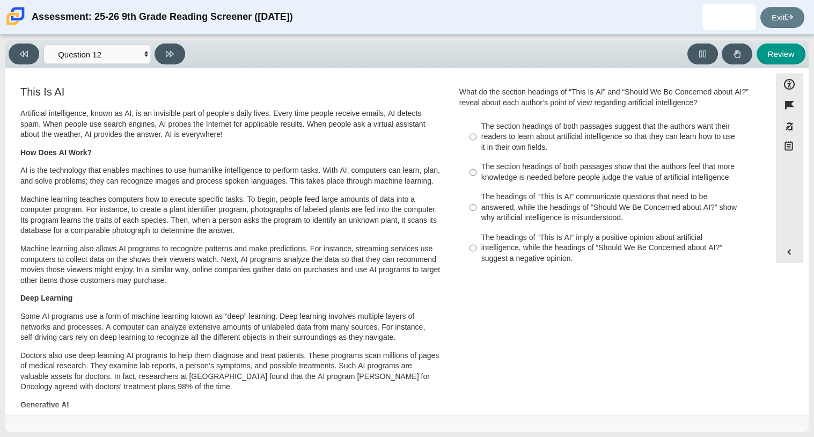
click at [509, 198] on div "The headings of “This Is AI” communicate questions that need to be answered, wh…" at bounding box center [616, 208] width 271 height 32
click at [477, 198] on input "The headings of “This Is AI” communicate questions that need to be answered, wh…" at bounding box center [473, 207] width 7 height 41
radio input "true"
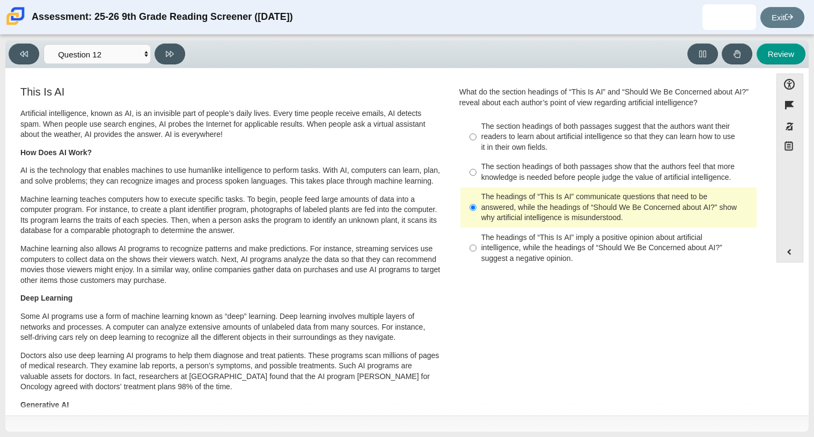
click at [514, 250] on div "The headings of “This Is AI” imply a positive opinion about artificial intellig…" at bounding box center [616, 248] width 271 height 32
click at [477, 250] on input "The headings of “This Is AI” imply a positive opinion about artificial intellig…" at bounding box center [473, 248] width 7 height 41
radio input "true"
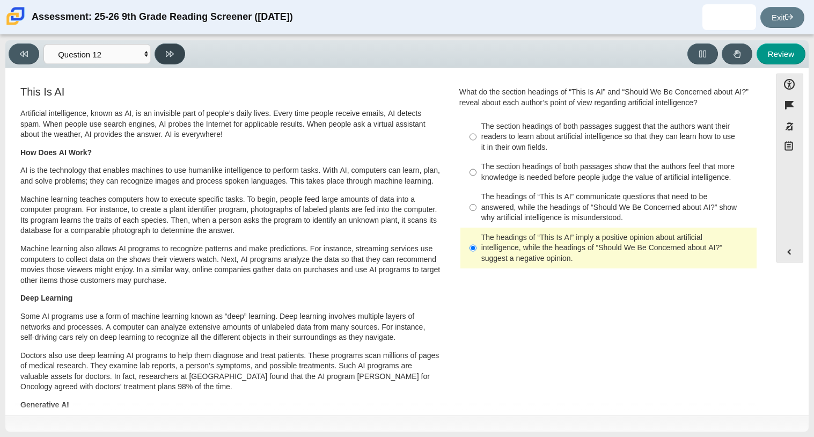
click at [169, 56] on icon at bounding box center [170, 54] width 8 height 8
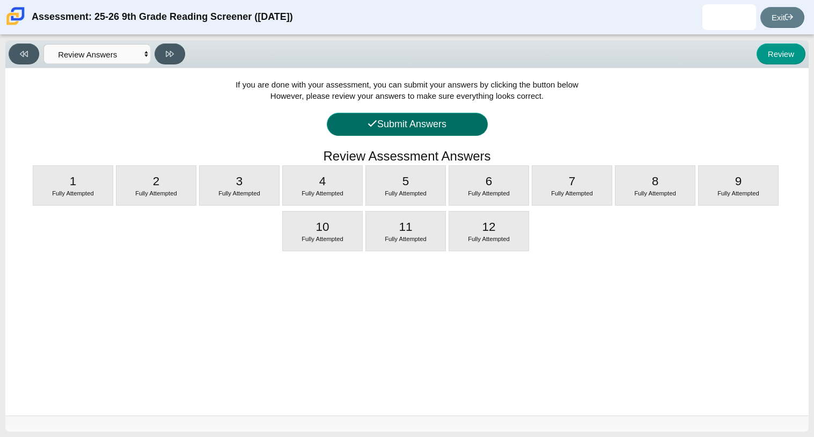
click at [379, 122] on button "Submit Answers" at bounding box center [407, 124] width 161 height 23
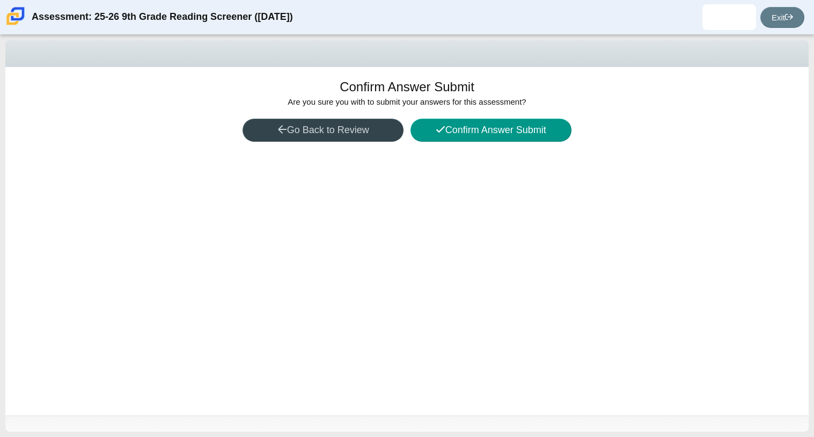
click at [362, 136] on button "Go Back to Review" at bounding box center [323, 130] width 161 height 23
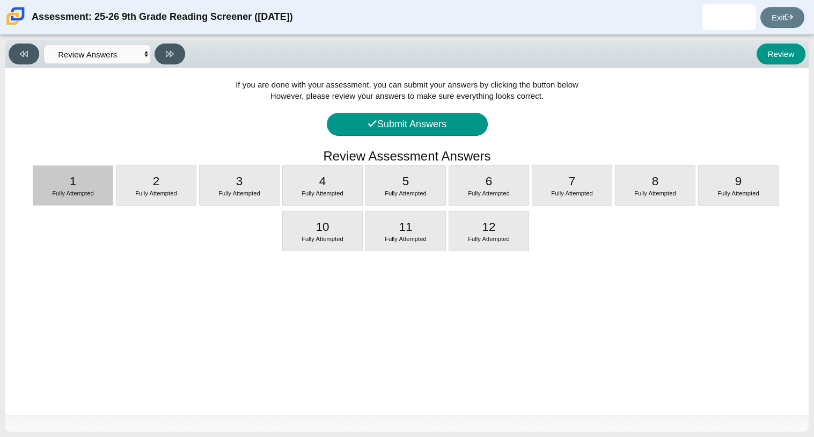
click at [70, 194] on span "Fully Attempted" at bounding box center [73, 193] width 42 height 6
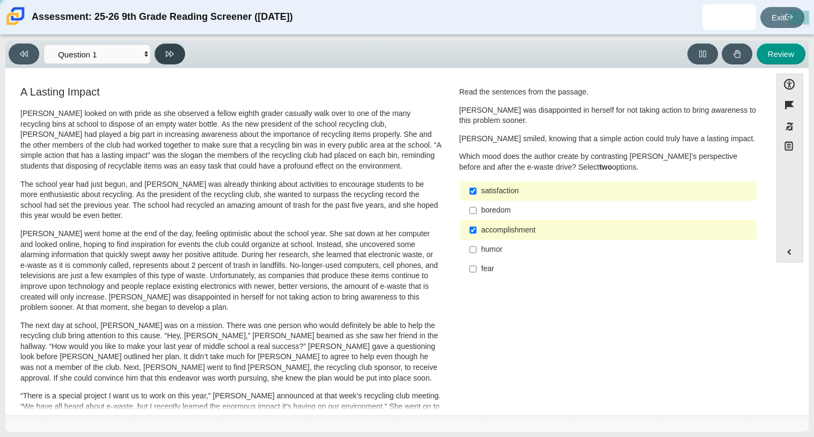
click at [181, 48] on button at bounding box center [170, 53] width 31 height 21
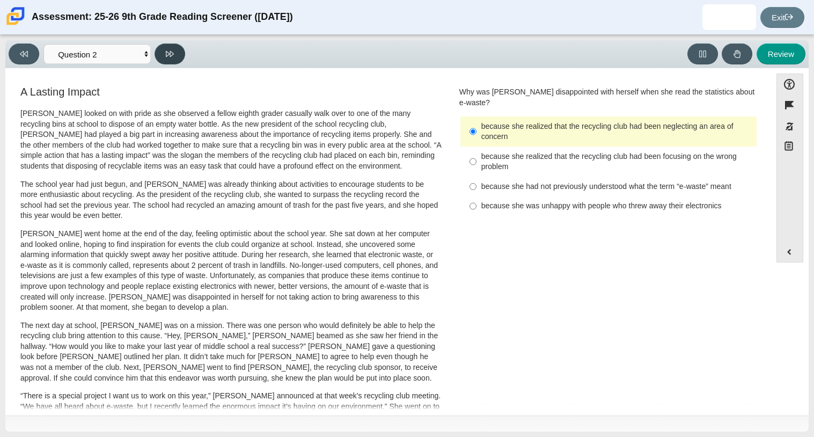
click at [181, 48] on button at bounding box center [170, 53] width 31 height 21
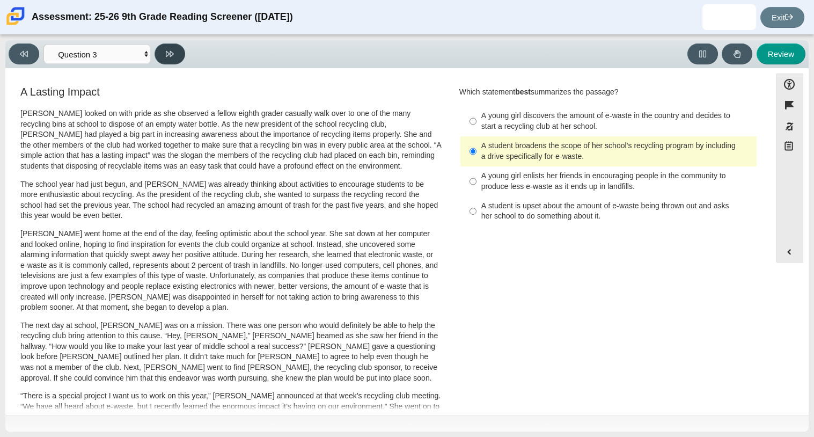
click at [181, 48] on button at bounding box center [170, 53] width 31 height 21
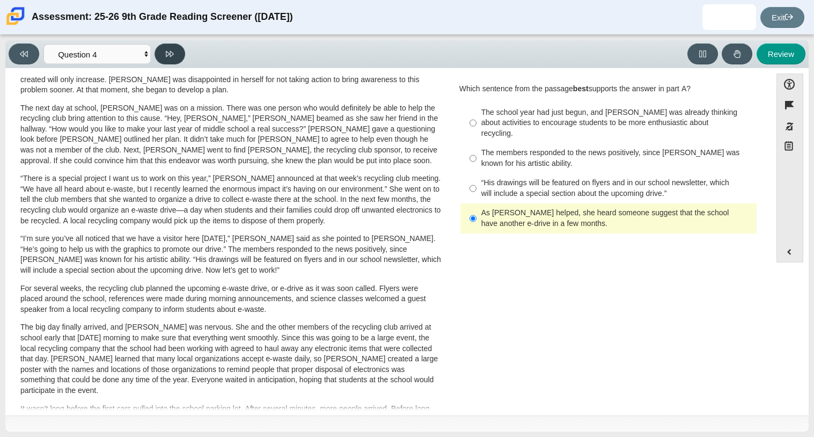
click at [181, 48] on button at bounding box center [170, 53] width 31 height 21
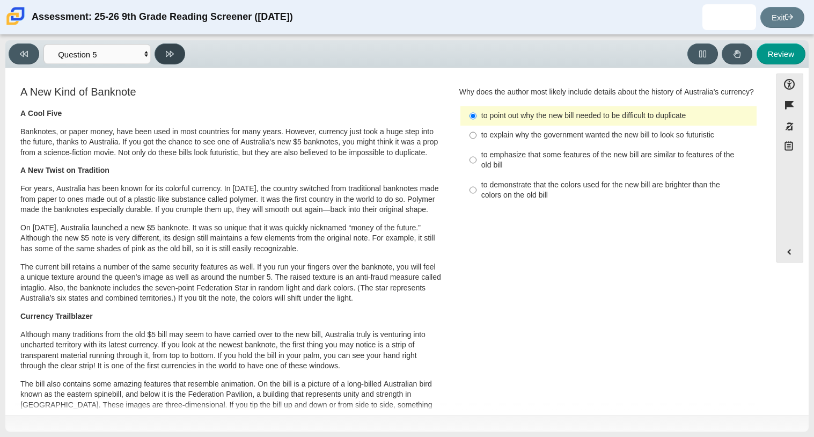
click at [181, 48] on button at bounding box center [170, 53] width 31 height 21
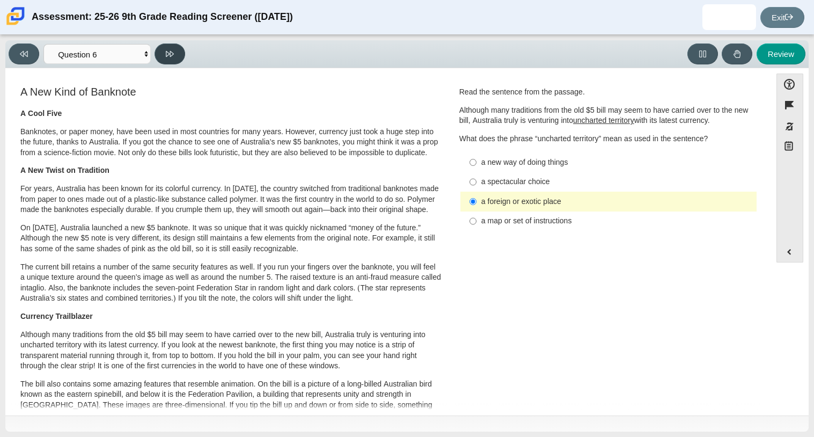
click at [181, 48] on button at bounding box center [170, 53] width 31 height 21
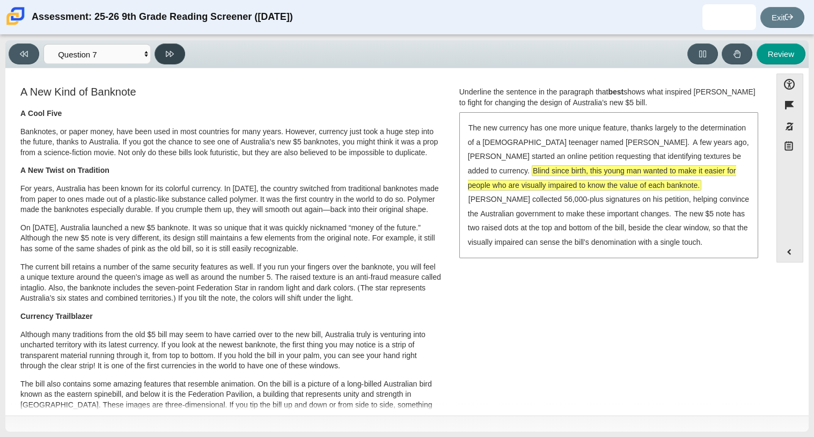
click at [181, 48] on button at bounding box center [170, 53] width 31 height 21
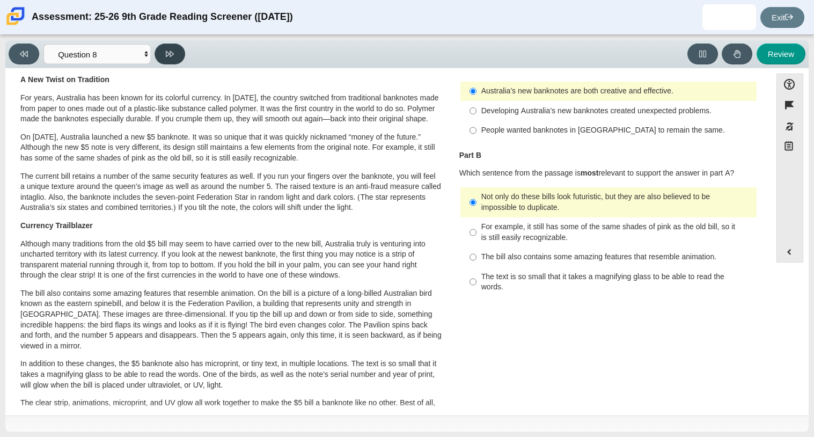
click at [181, 48] on button at bounding box center [170, 53] width 31 height 21
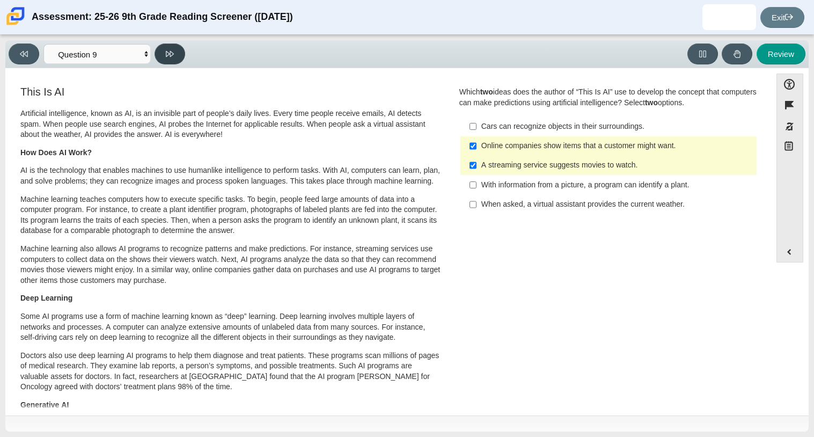
click at [181, 48] on button at bounding box center [170, 53] width 31 height 21
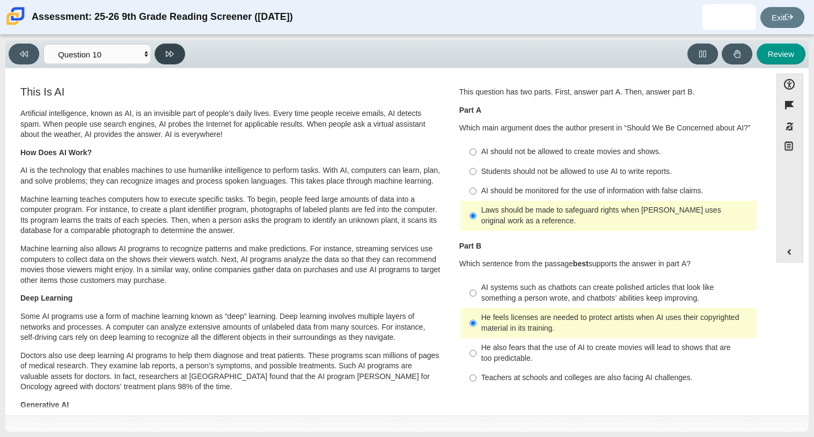
click at [181, 48] on button at bounding box center [170, 53] width 31 height 21
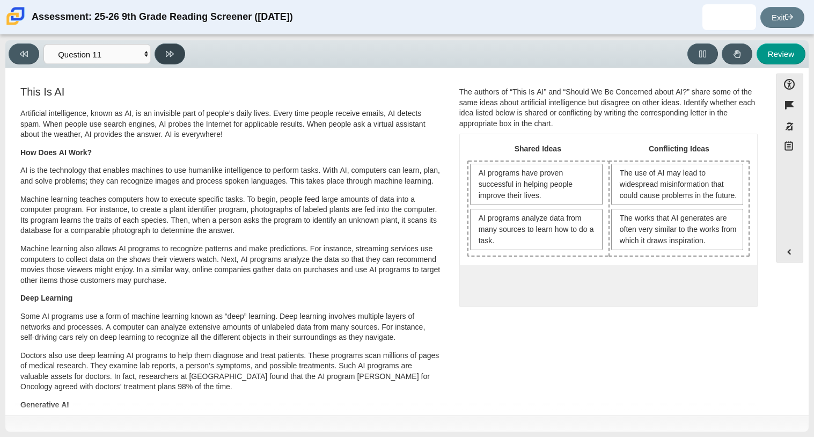
click at [181, 48] on button at bounding box center [170, 53] width 31 height 21
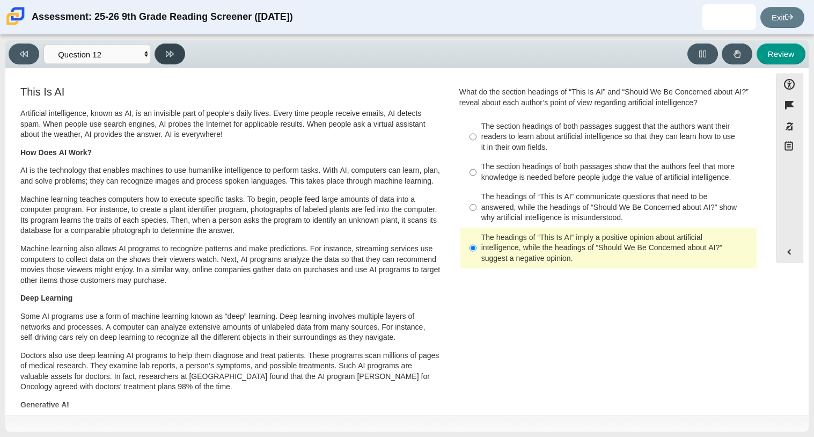
click at [181, 48] on button at bounding box center [170, 53] width 31 height 21
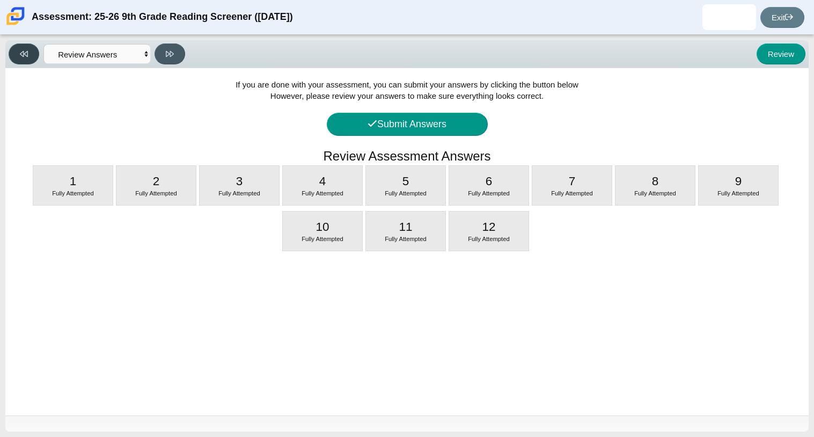
click at [37, 48] on button at bounding box center [24, 53] width 31 height 21
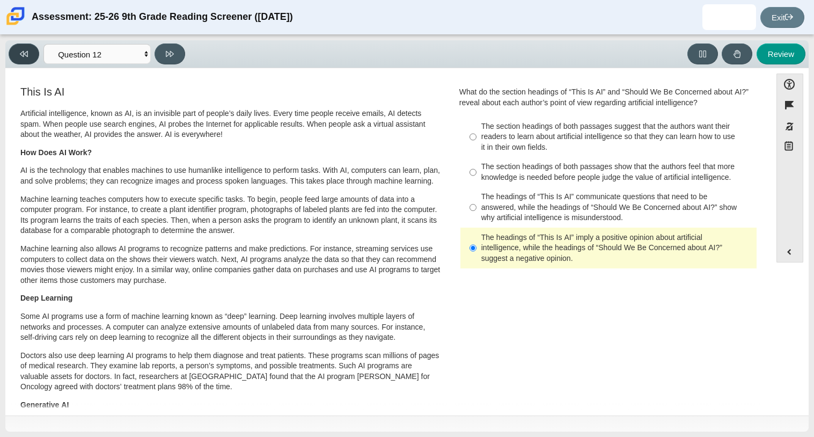
click at [16, 45] on button at bounding box center [24, 53] width 31 height 21
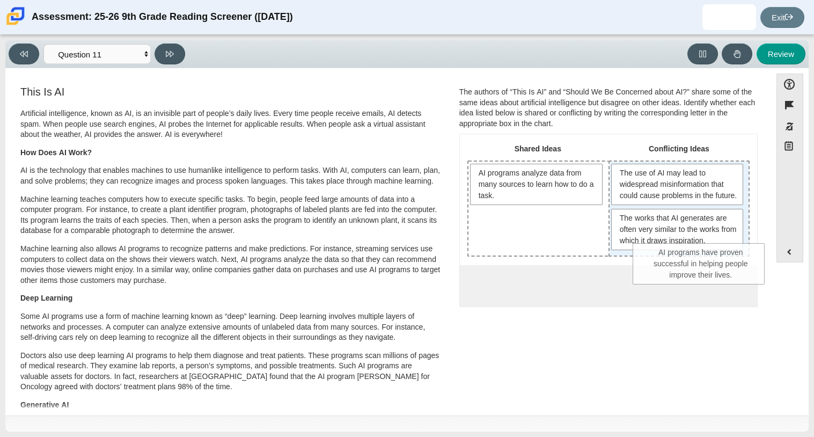
drag, startPoint x: 567, startPoint y: 185, endPoint x: 733, endPoint y: 265, distance: 183.4
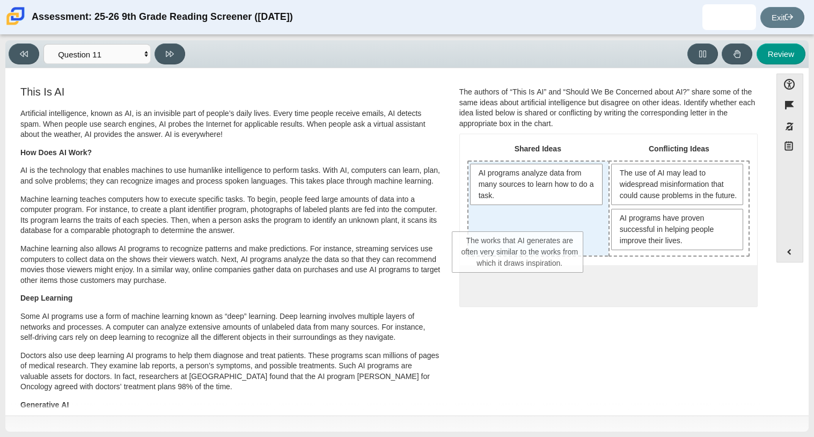
drag, startPoint x: 708, startPoint y: 252, endPoint x: 553, endPoint y: 263, distance: 156.0
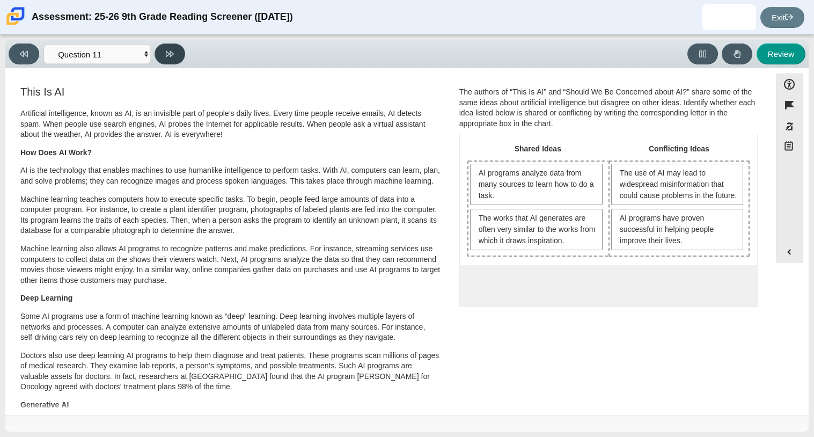
click at [166, 51] on icon at bounding box center [170, 54] width 8 height 6
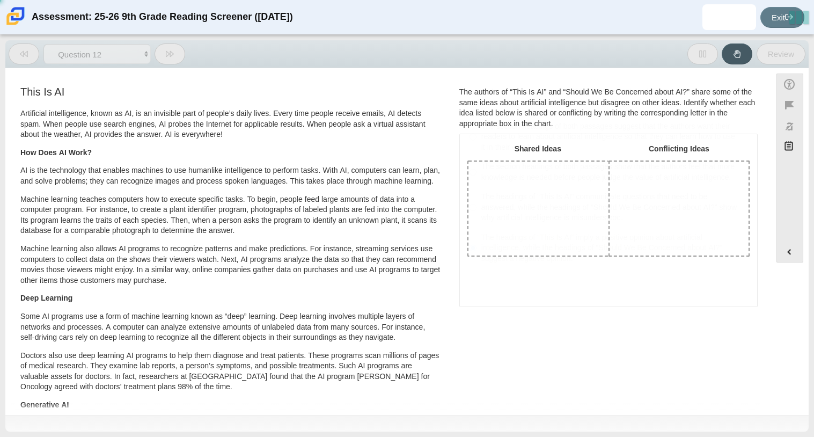
click at [166, 51] on icon at bounding box center [170, 54] width 8 height 6
select select "review"
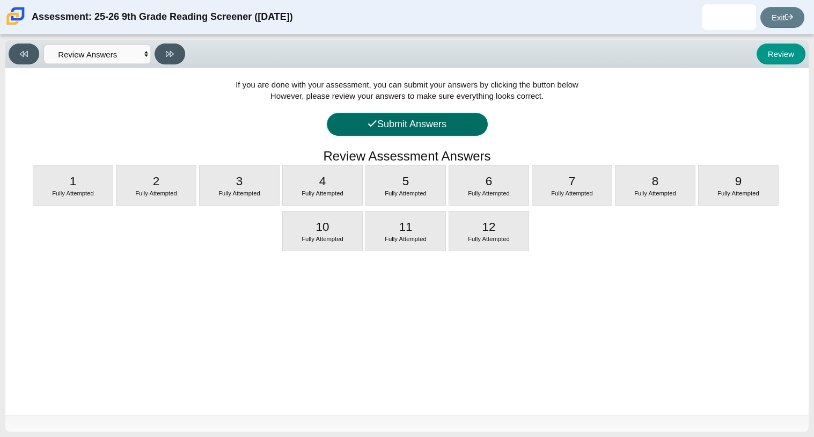
click at [338, 114] on button "Submit Answers" at bounding box center [407, 124] width 161 height 23
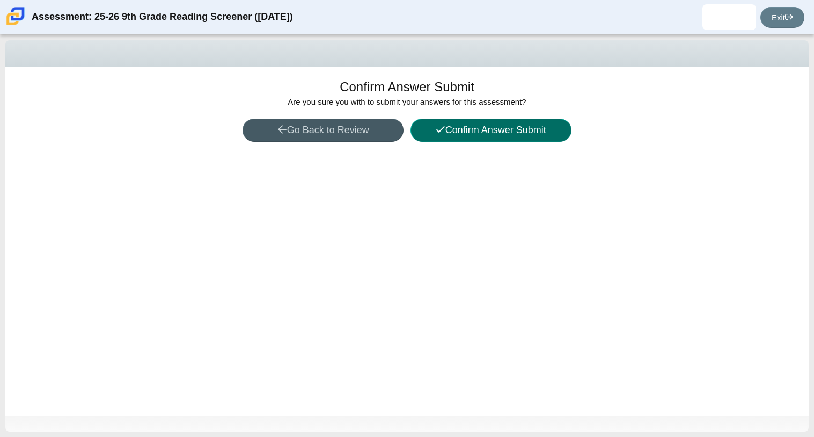
click at [544, 128] on button "Confirm Answer Submit" at bounding box center [491, 130] width 161 height 23
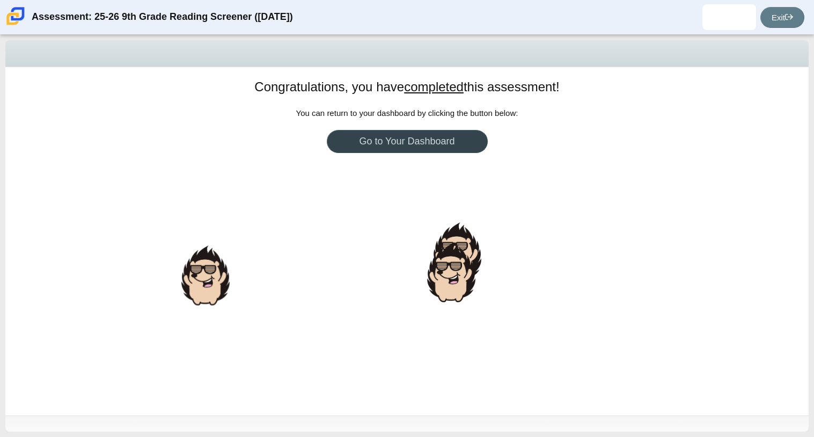
click at [409, 136] on link "Go to Your Dashboard" at bounding box center [407, 141] width 161 height 23
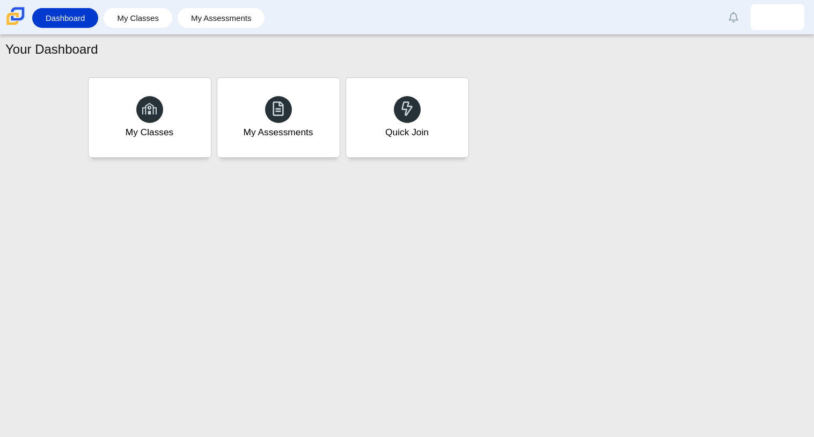
click at [74, 21] on link "Dashboard" at bounding box center [65, 18] width 55 height 20
click at [138, 12] on link "My Classes" at bounding box center [138, 18] width 58 height 20
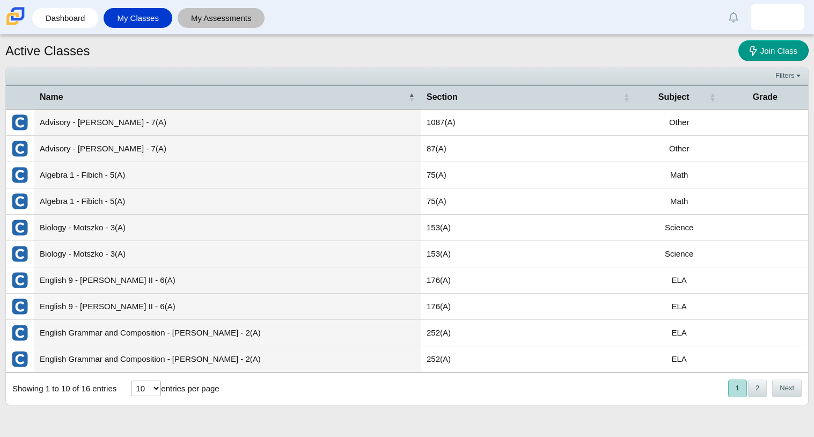
click at [242, 16] on link "My Assessments" at bounding box center [221, 18] width 77 height 20
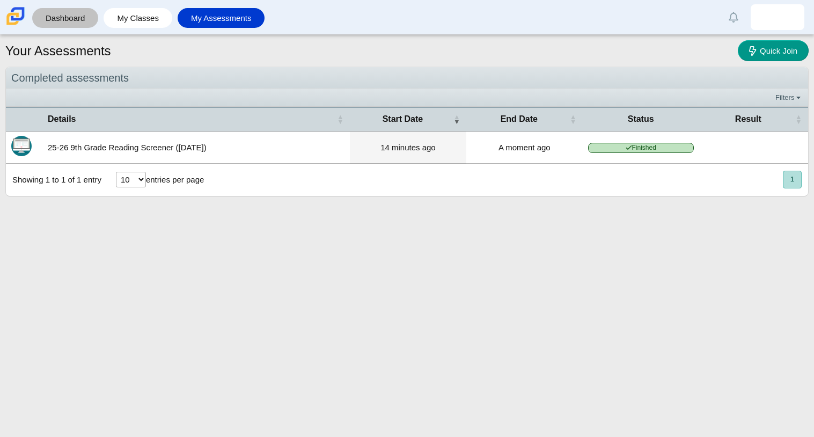
click at [85, 16] on link "Dashboard" at bounding box center [65, 18] width 55 height 20
click at [54, 24] on link "Dashboard" at bounding box center [65, 18] width 55 height 20
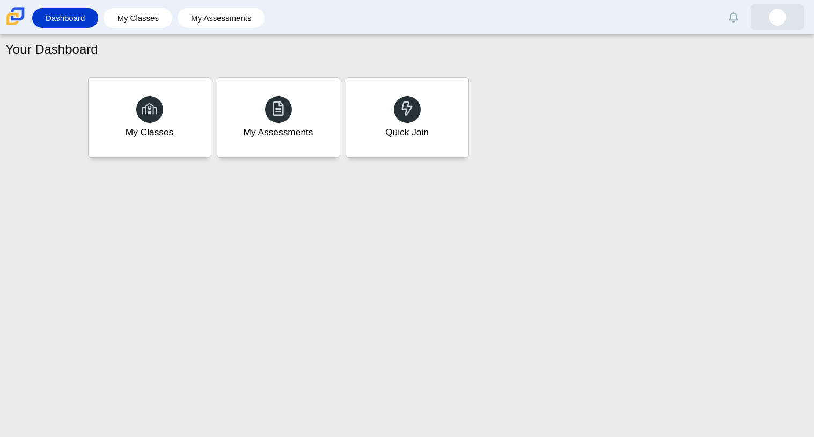
click at [771, 22] on img at bounding box center [777, 17] width 17 height 17
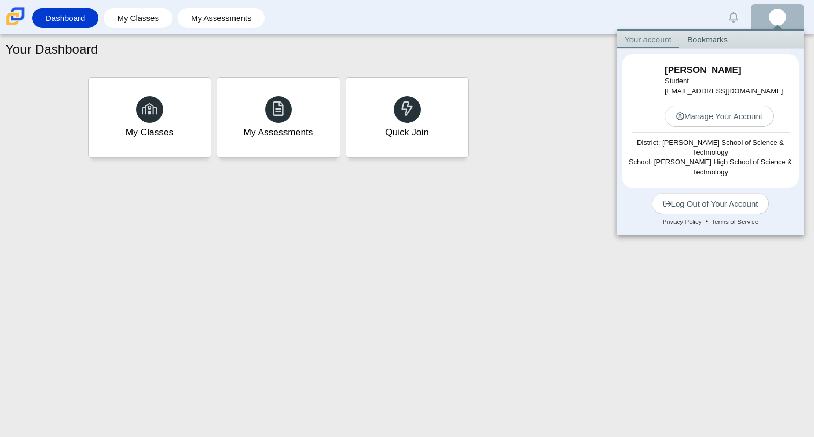
click at [577, 185] on div "Your Dashboard My Classes My Assessments Quick Join" at bounding box center [407, 236] width 814 height 402
